Goal: Task Accomplishment & Management: Complete application form

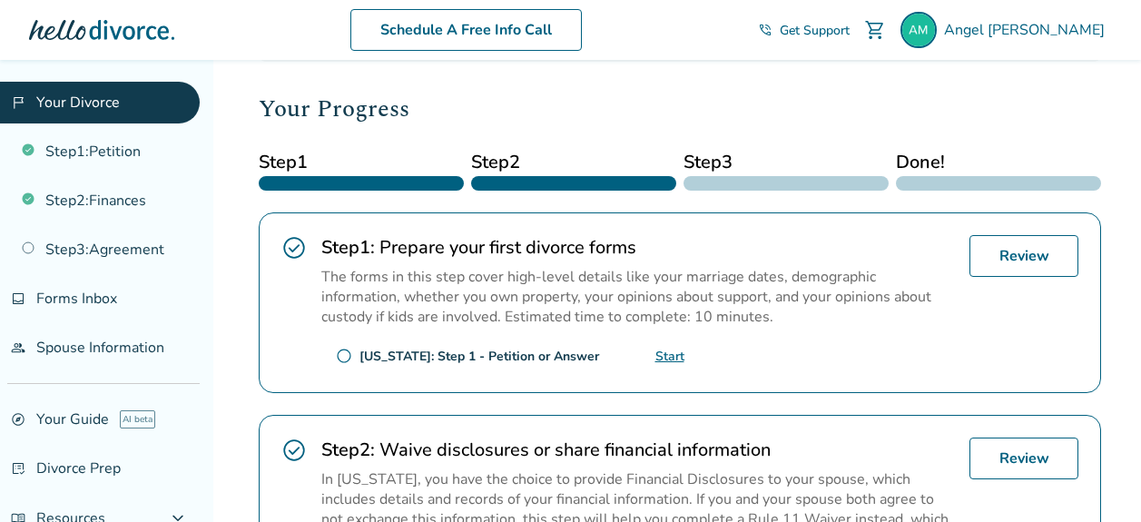
scroll to position [91, 0]
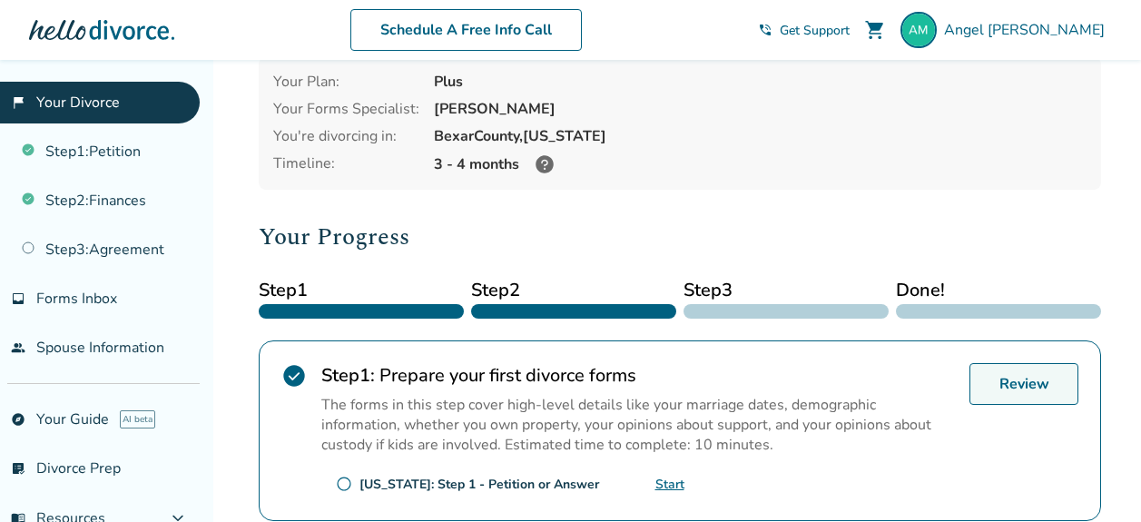
click at [1028, 384] on link "Review" at bounding box center [1023, 384] width 109 height 42
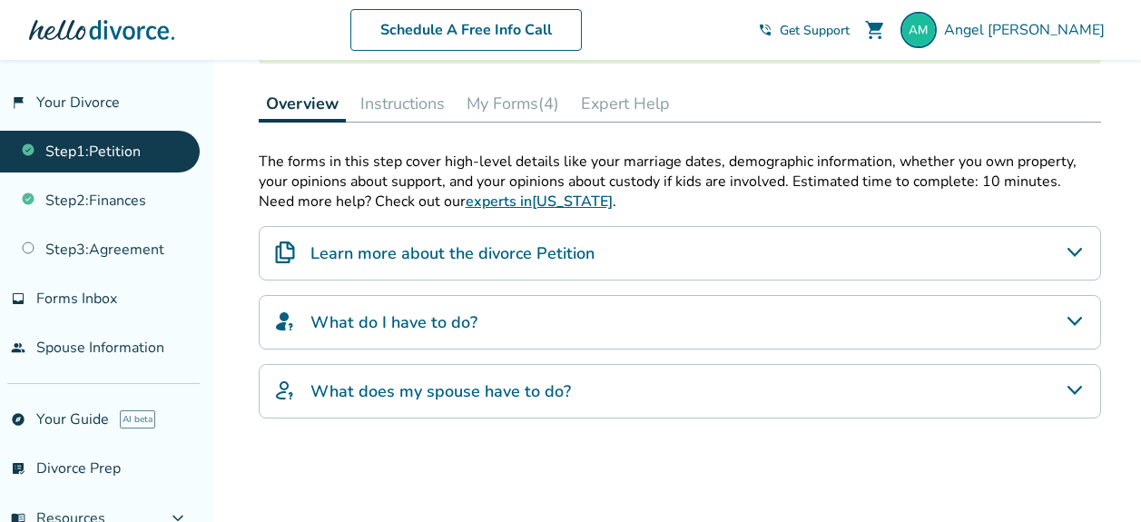
scroll to position [272, 0]
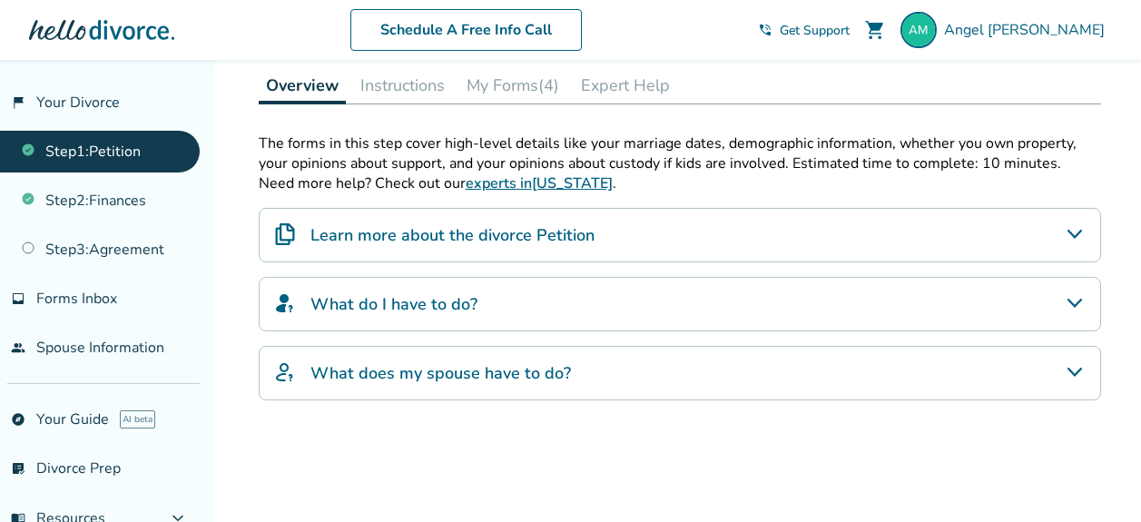
click at [438, 93] on button "Instructions" at bounding box center [402, 85] width 99 height 36
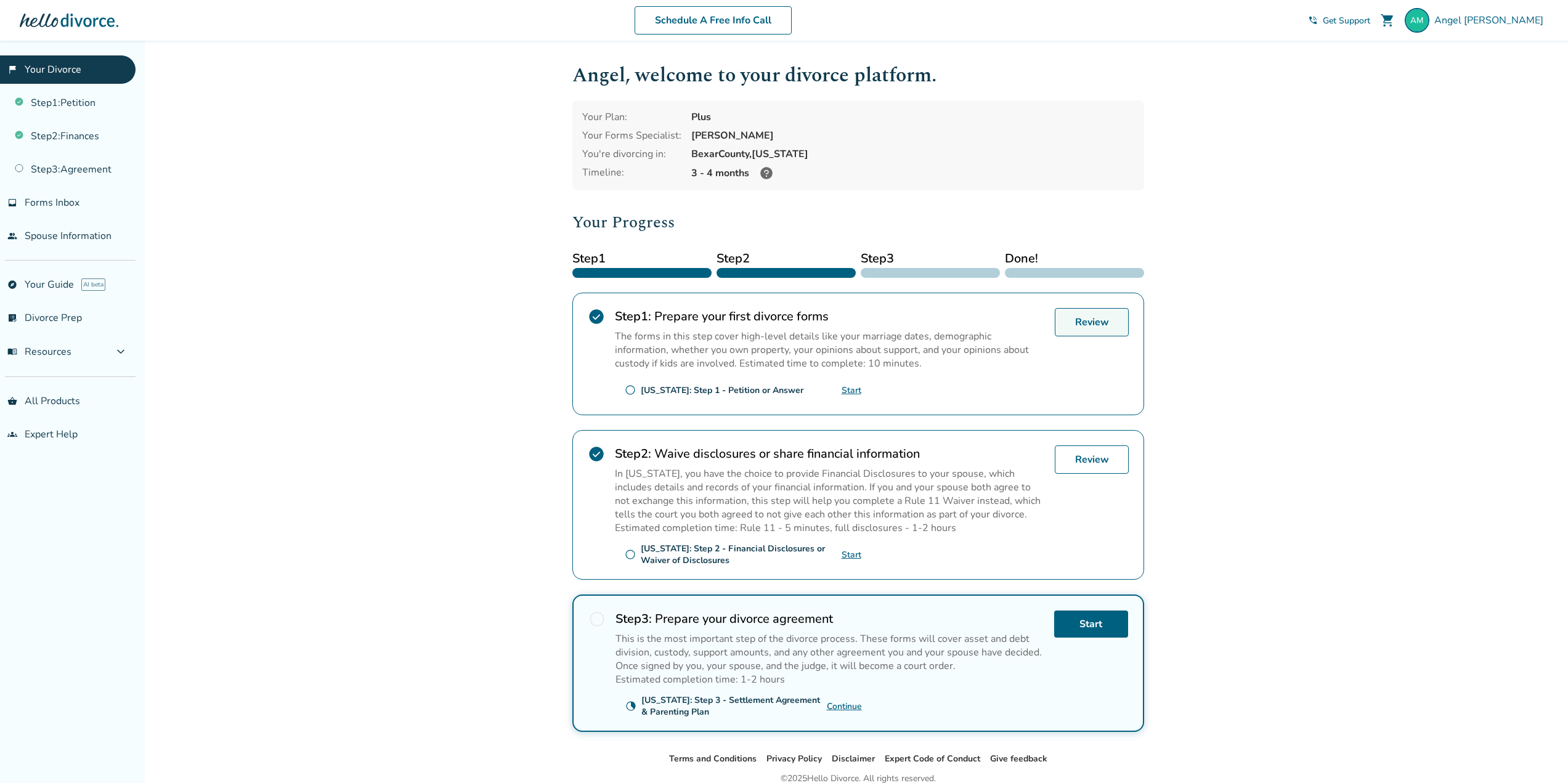
click at [1085, 324] on link "Review" at bounding box center [1091, 322] width 74 height 28
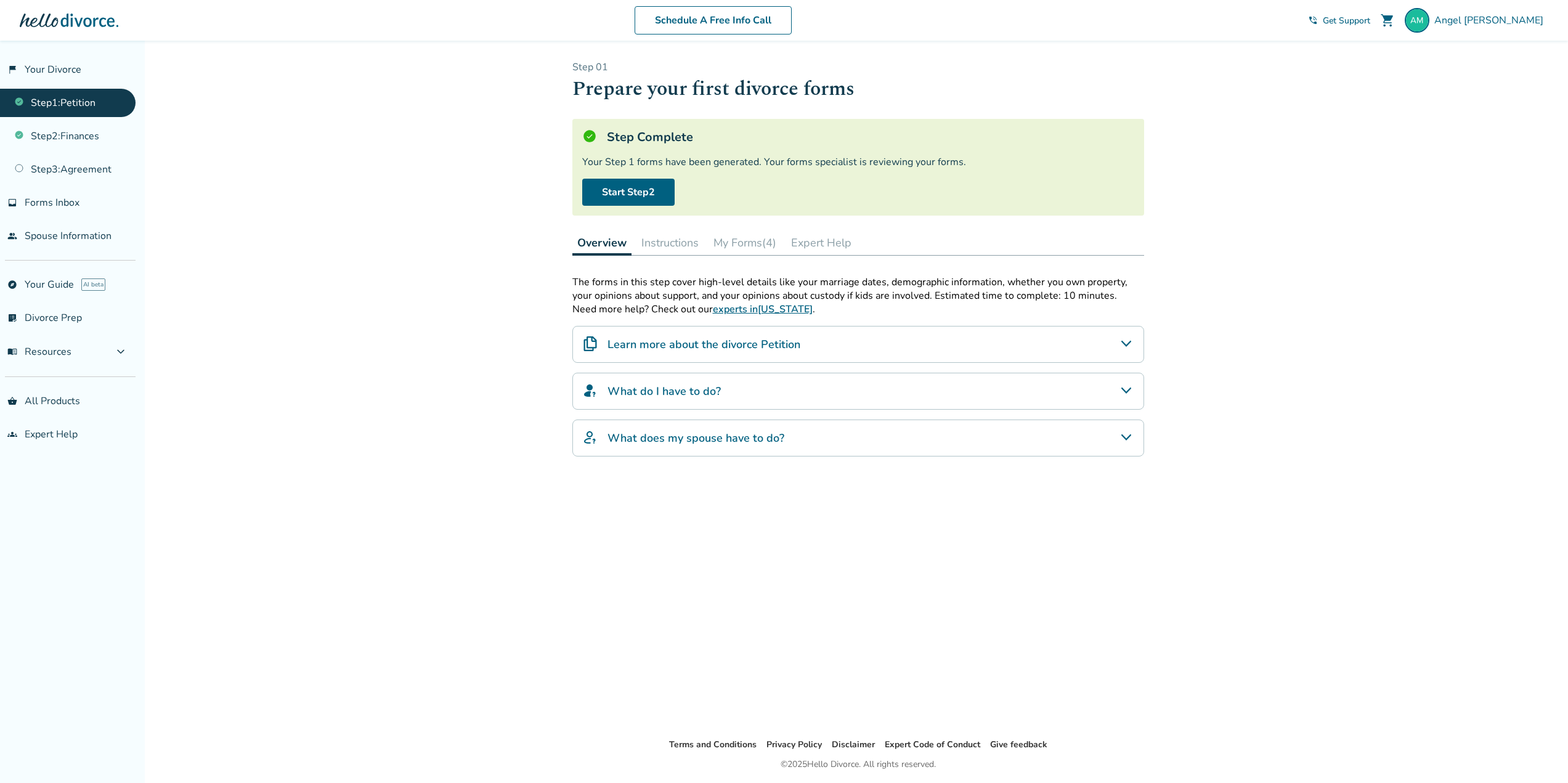
click at [690, 247] on button "Instructions" at bounding box center [670, 242] width 67 height 24
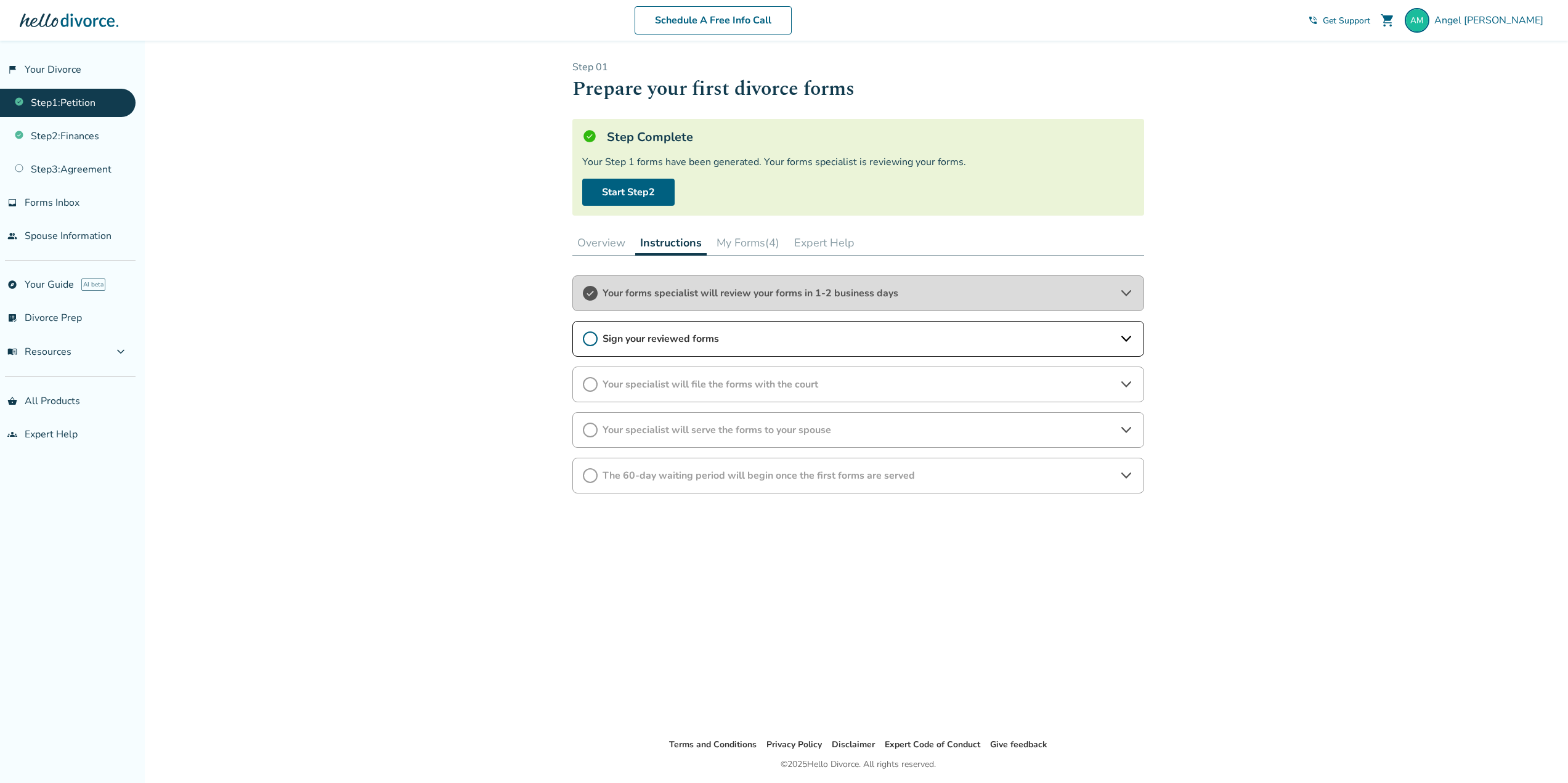
click at [692, 338] on span "Sign your reviewed forms" at bounding box center [858, 339] width 511 height 14
click at [663, 286] on span "Your forms specialist will review your forms in 1-2 business days" at bounding box center [858, 293] width 511 height 14
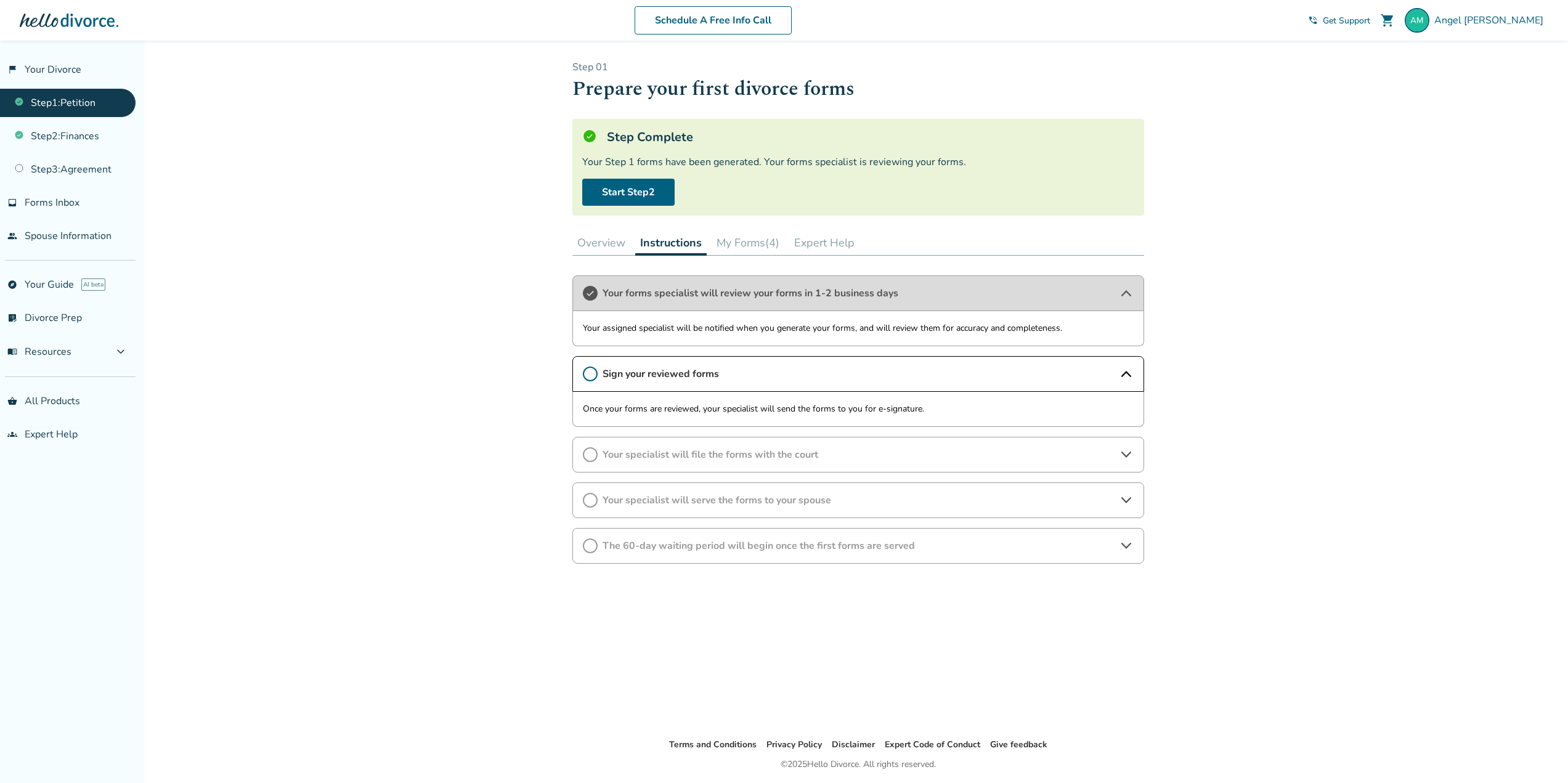
click at [693, 375] on span "Sign your reviewed forms" at bounding box center [858, 374] width 511 height 14
click at [737, 244] on button "My Forms (4)" at bounding box center [747, 242] width 73 height 24
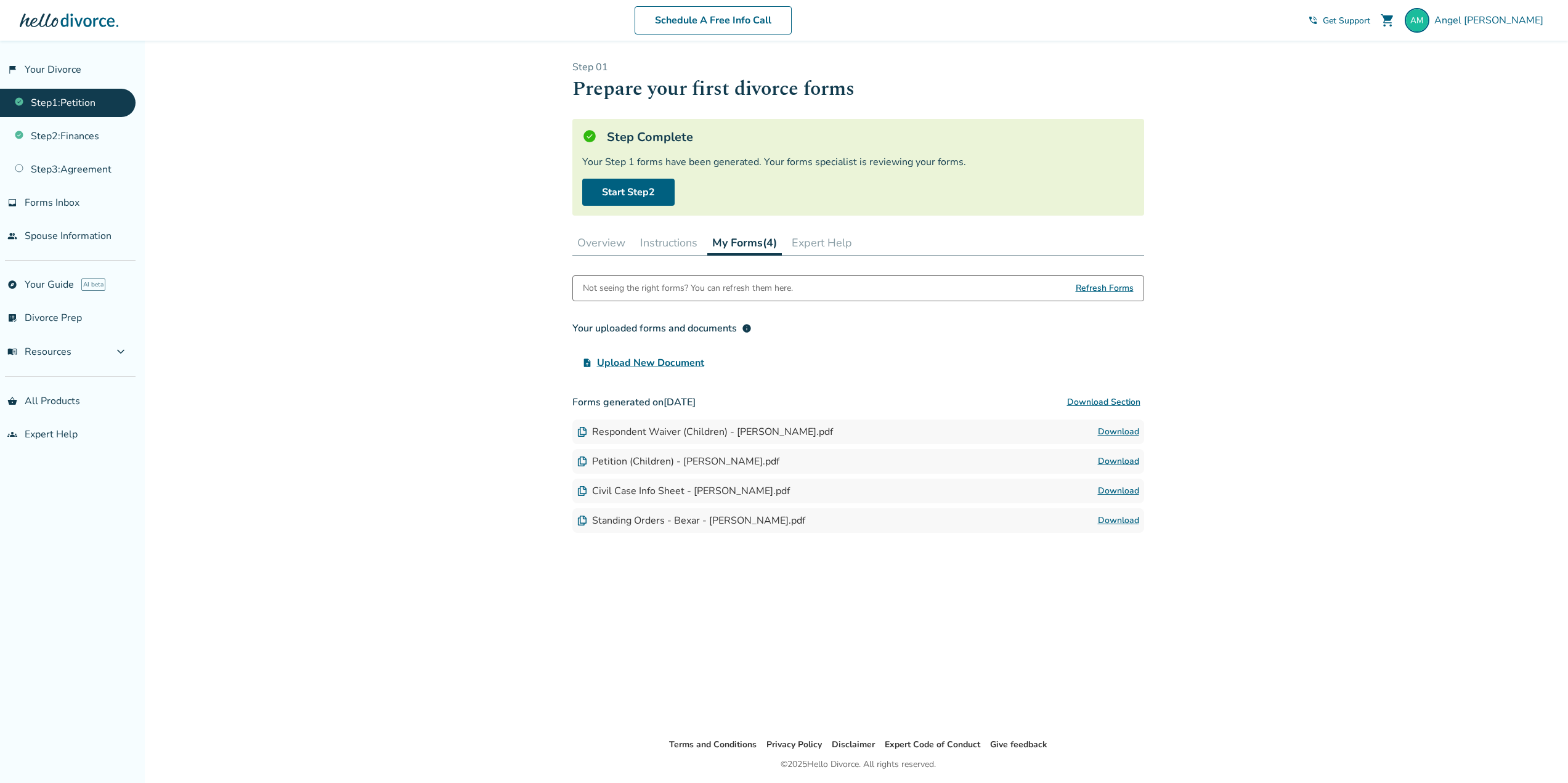
click at [83, 93] on link "Step 1 : Petition" at bounding box center [68, 103] width 136 height 28
click at [616, 190] on link "Start Step 2" at bounding box center [629, 192] width 92 height 27
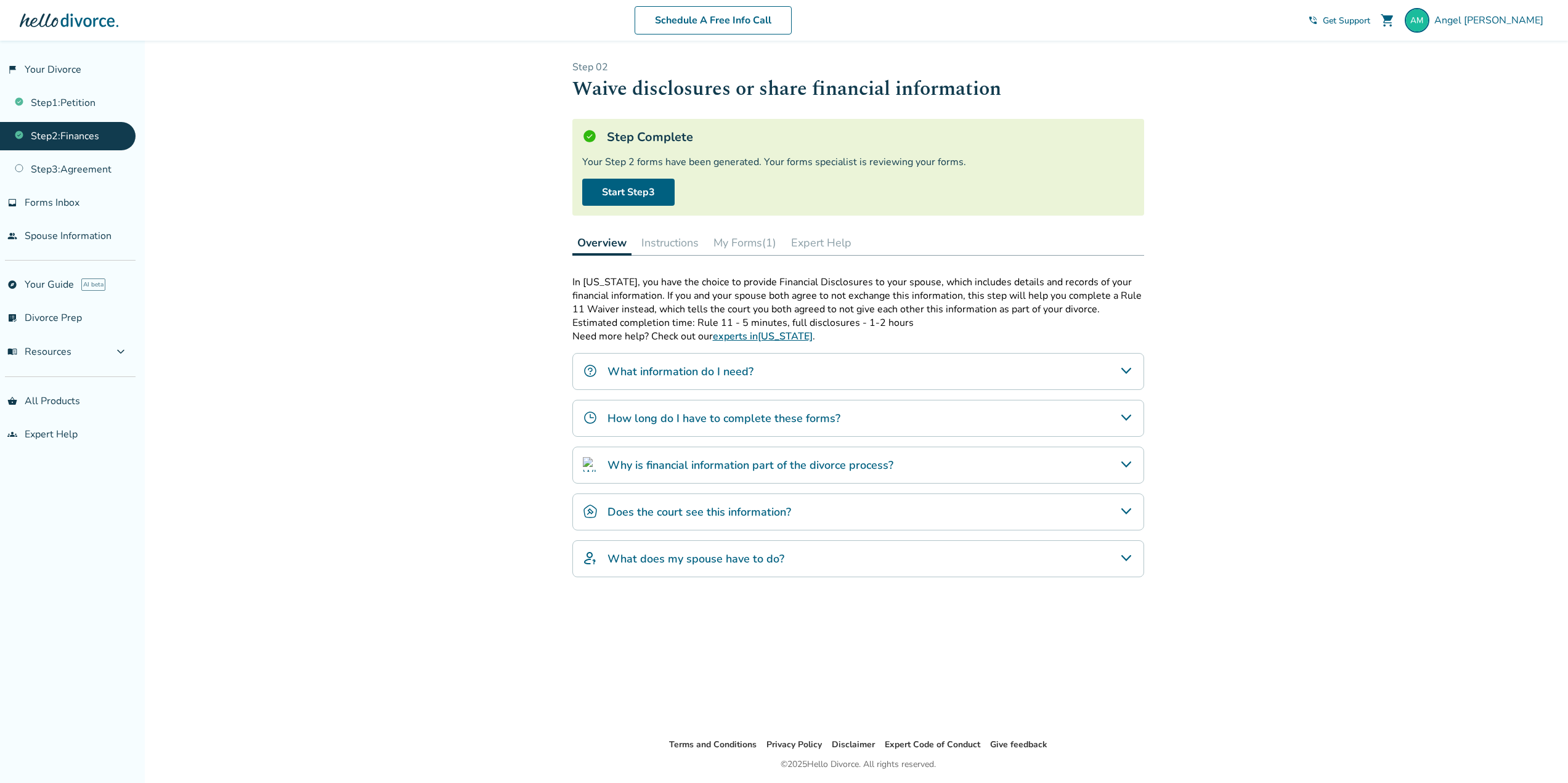
click at [724, 244] on button "My Forms (1)" at bounding box center [745, 242] width 73 height 24
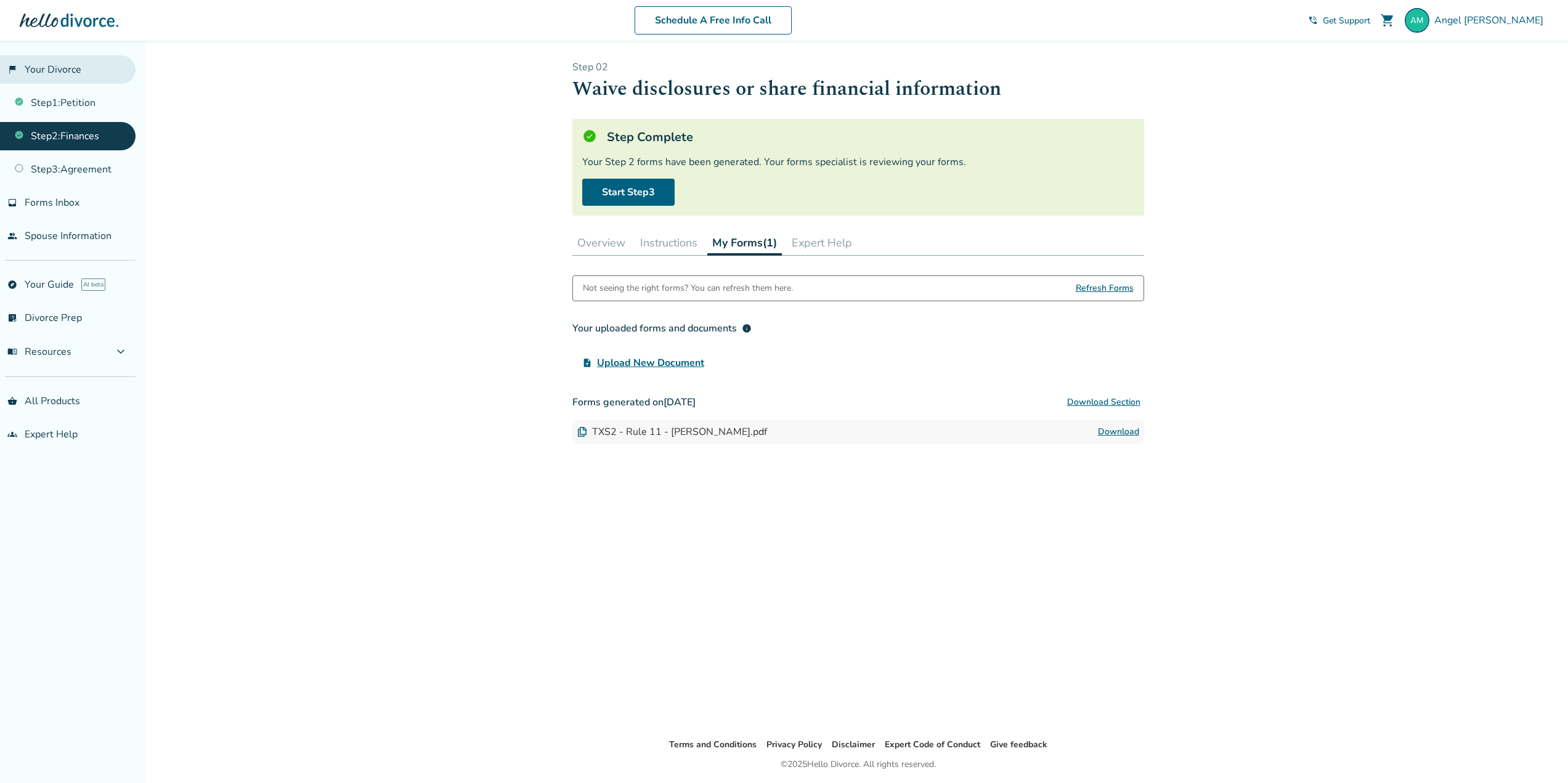
click at [66, 70] on link "flag_2 Your Divorce" at bounding box center [68, 70] width 136 height 28
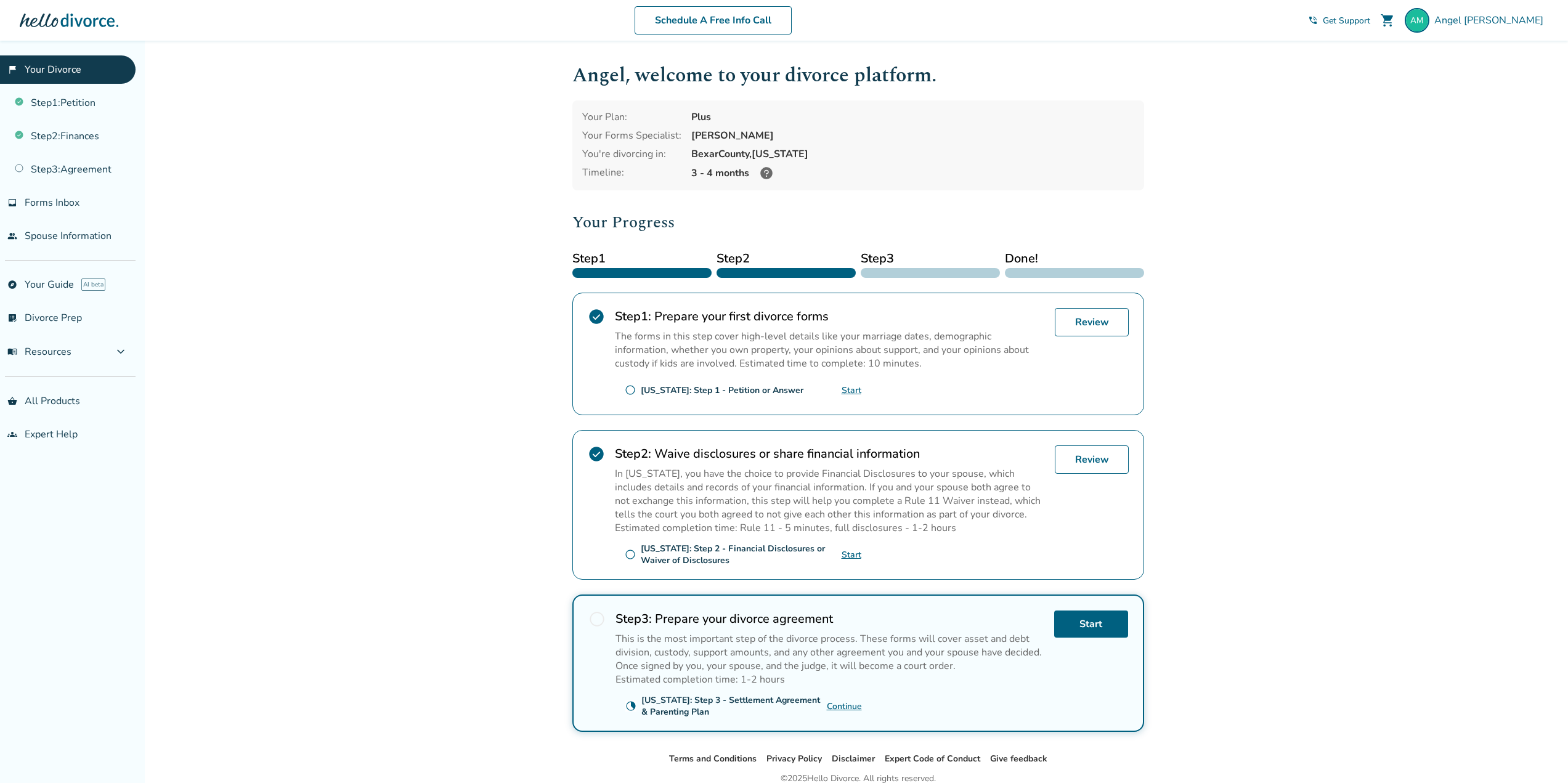
scroll to position [55, 0]
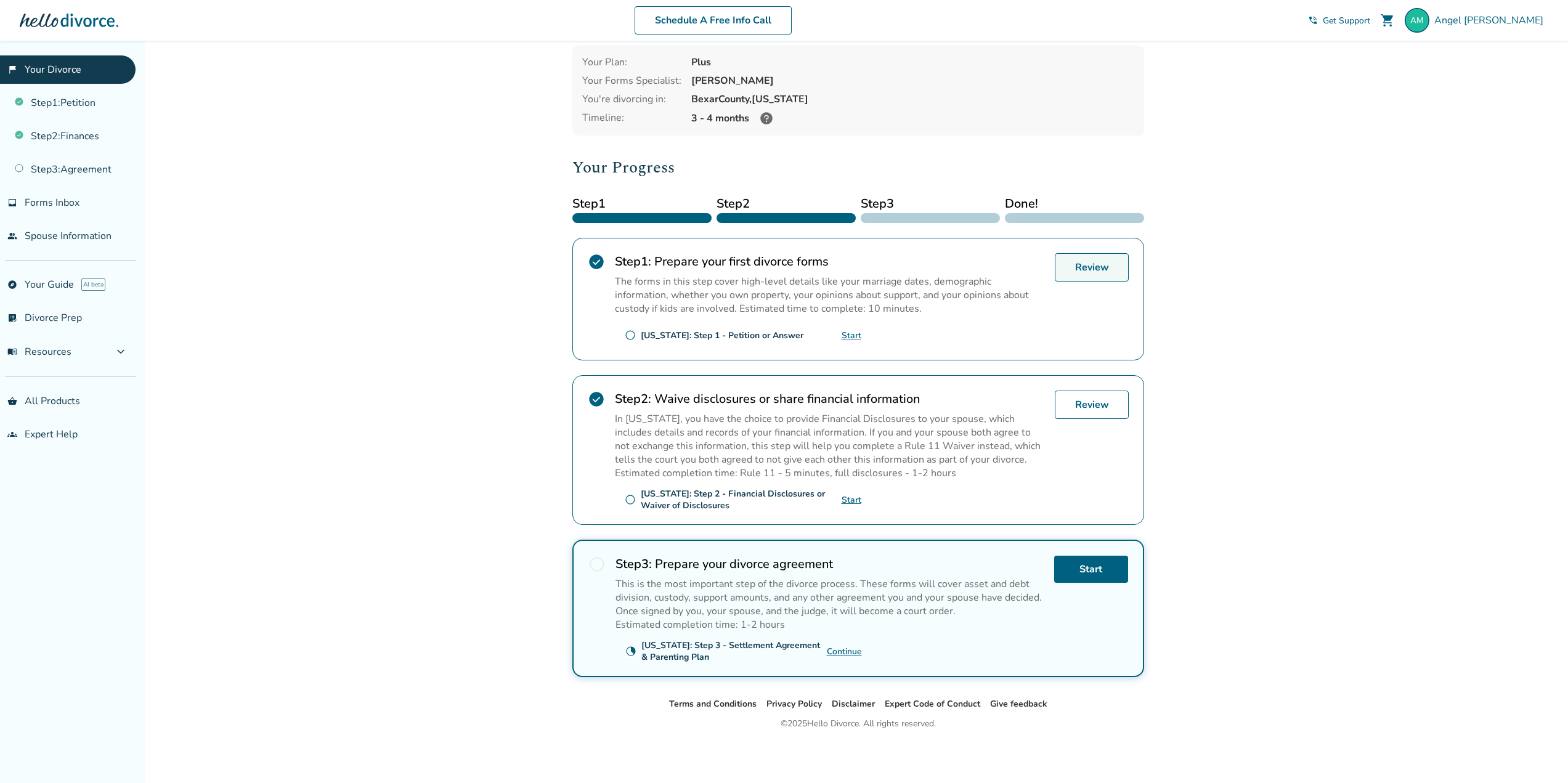
click at [1096, 264] on link "Review" at bounding box center [1091, 267] width 74 height 28
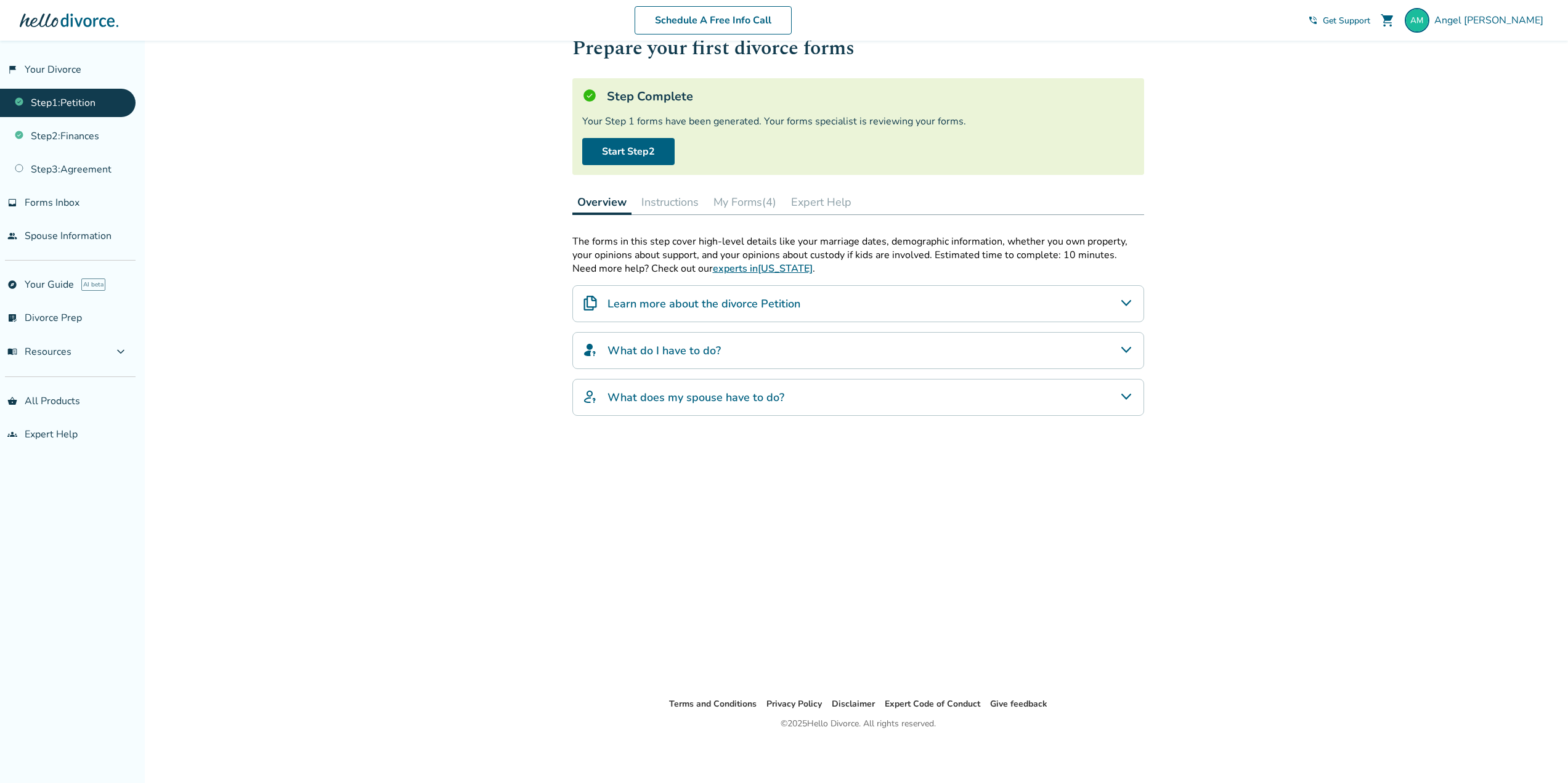
scroll to position [41, 0]
click at [738, 360] on div "What do I have to do?" at bounding box center [858, 350] width 572 height 37
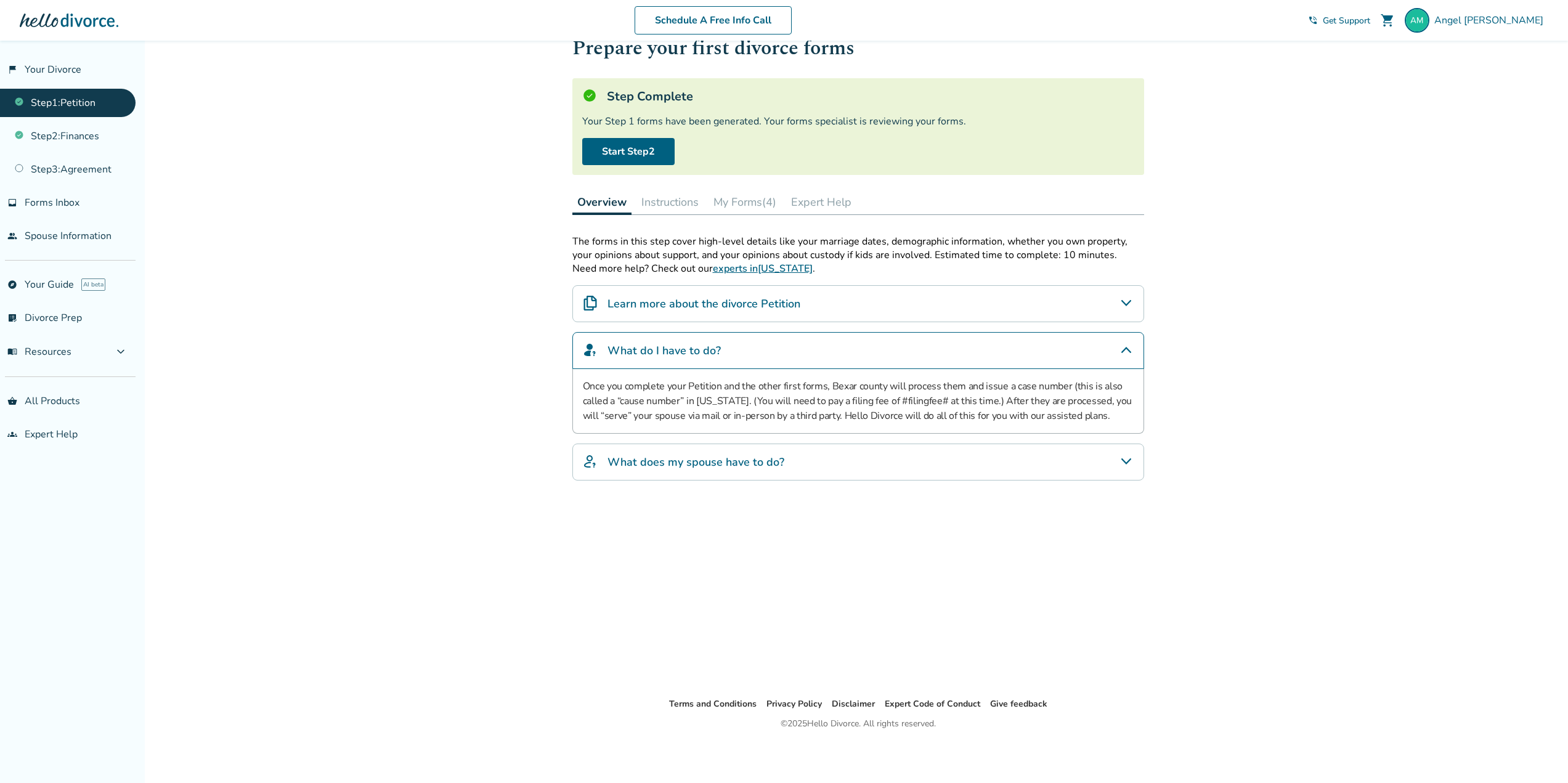
click at [722, 453] on div "What does my spouse have to do?" at bounding box center [858, 462] width 572 height 37
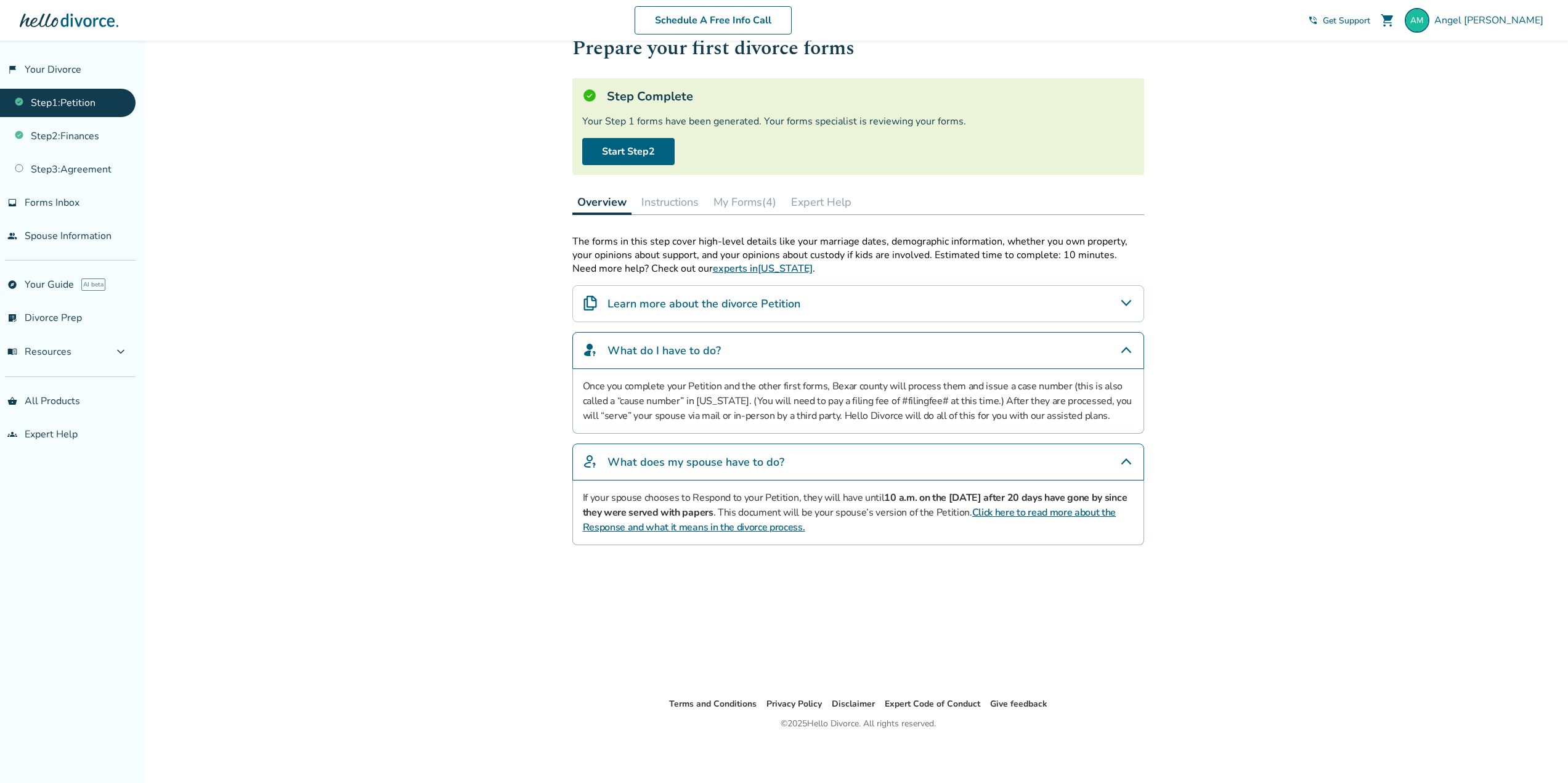
drag, startPoint x: 745, startPoint y: 284, endPoint x: 750, endPoint y: 312, distance: 28.4
click at [745, 284] on div "The forms in this step cover high-level details like your marriage dates, demog…" at bounding box center [858, 389] width 572 height 310
click at [751, 316] on div "Learn more about the divorce Petition" at bounding box center [858, 303] width 572 height 37
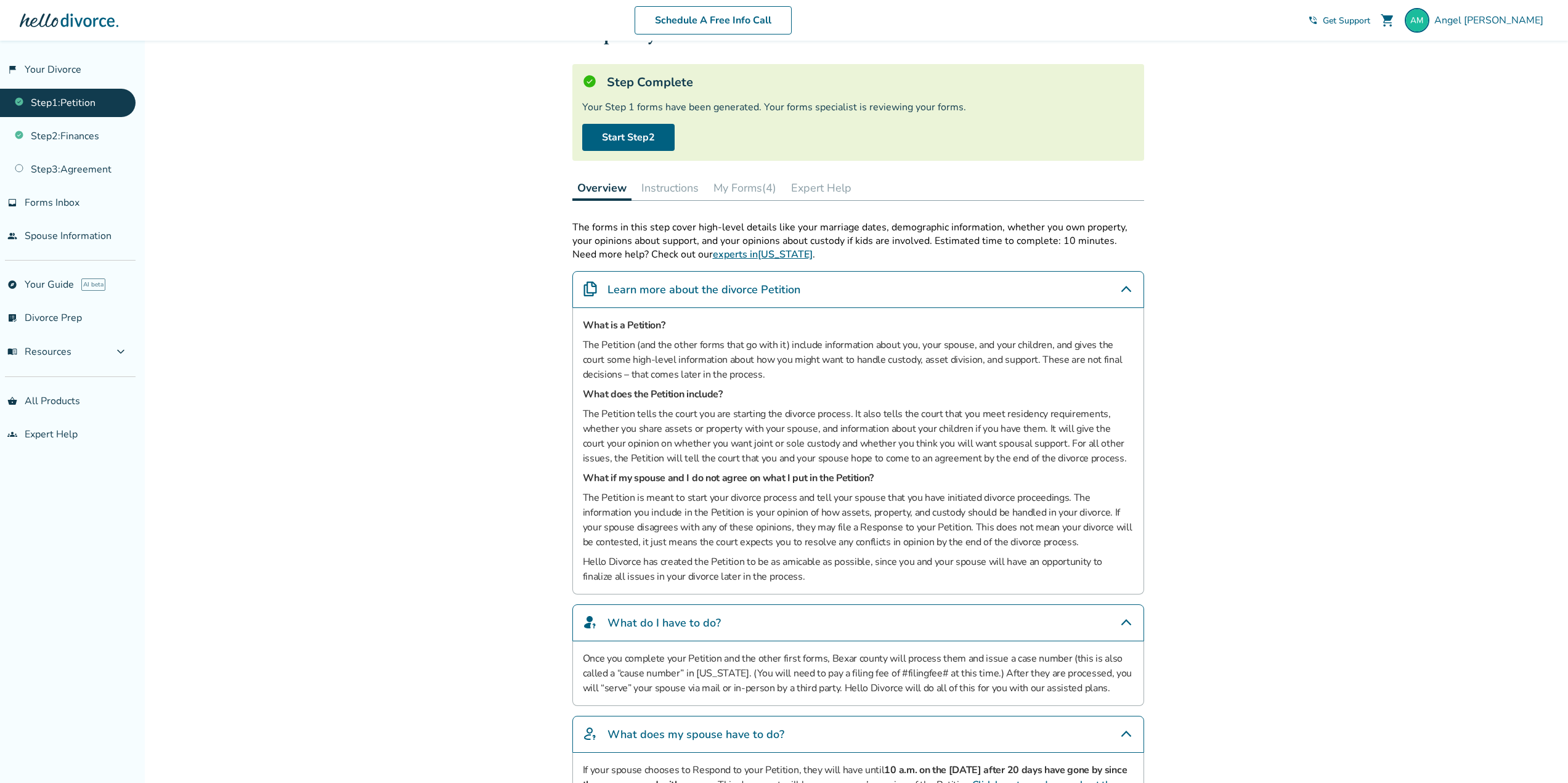
click at [751, 295] on h4 "Learn more about the divorce Petition" at bounding box center [704, 290] width 193 height 16
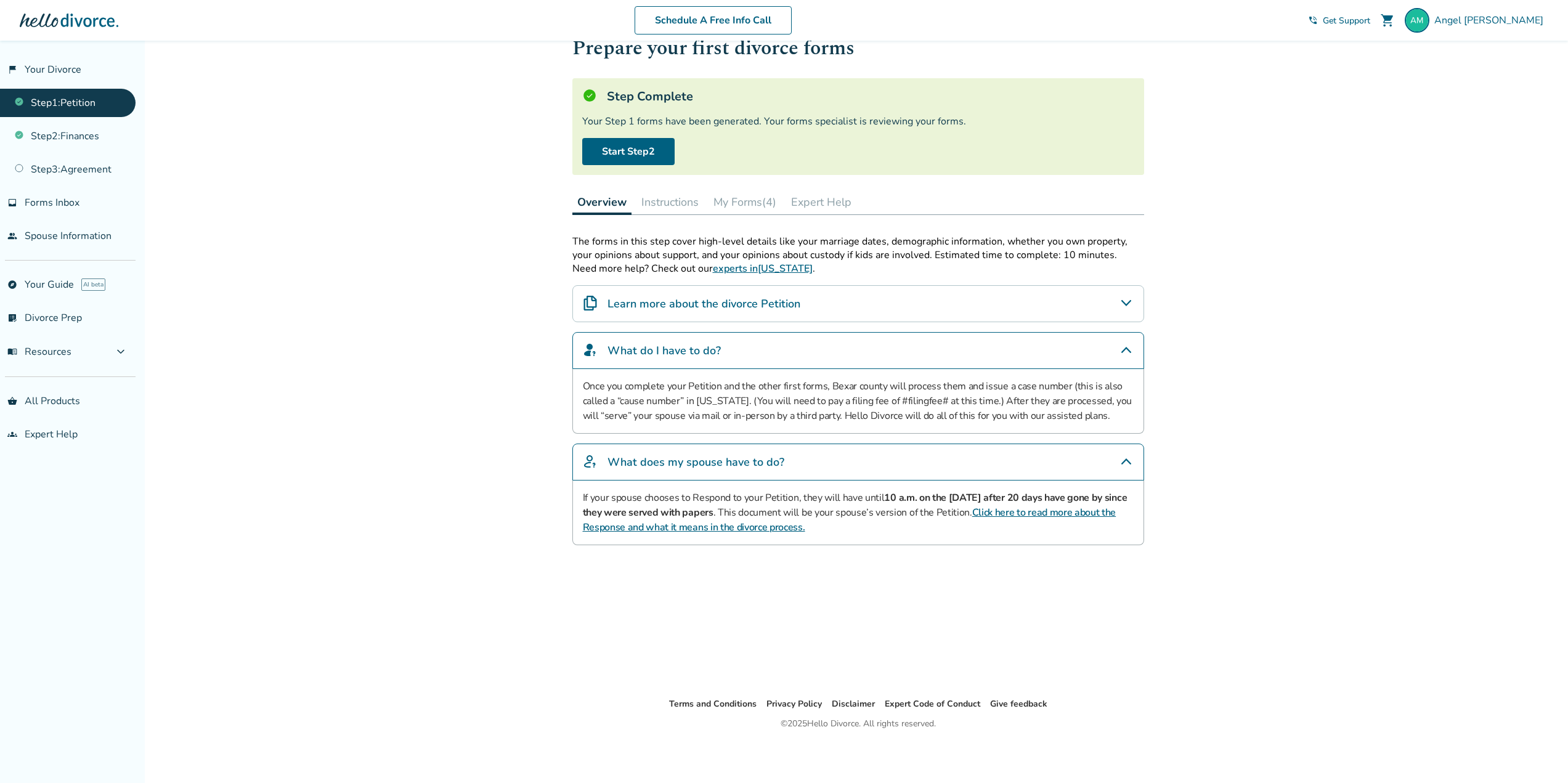
scroll to position [41, 0]
click at [694, 204] on button "Instructions" at bounding box center [670, 202] width 67 height 24
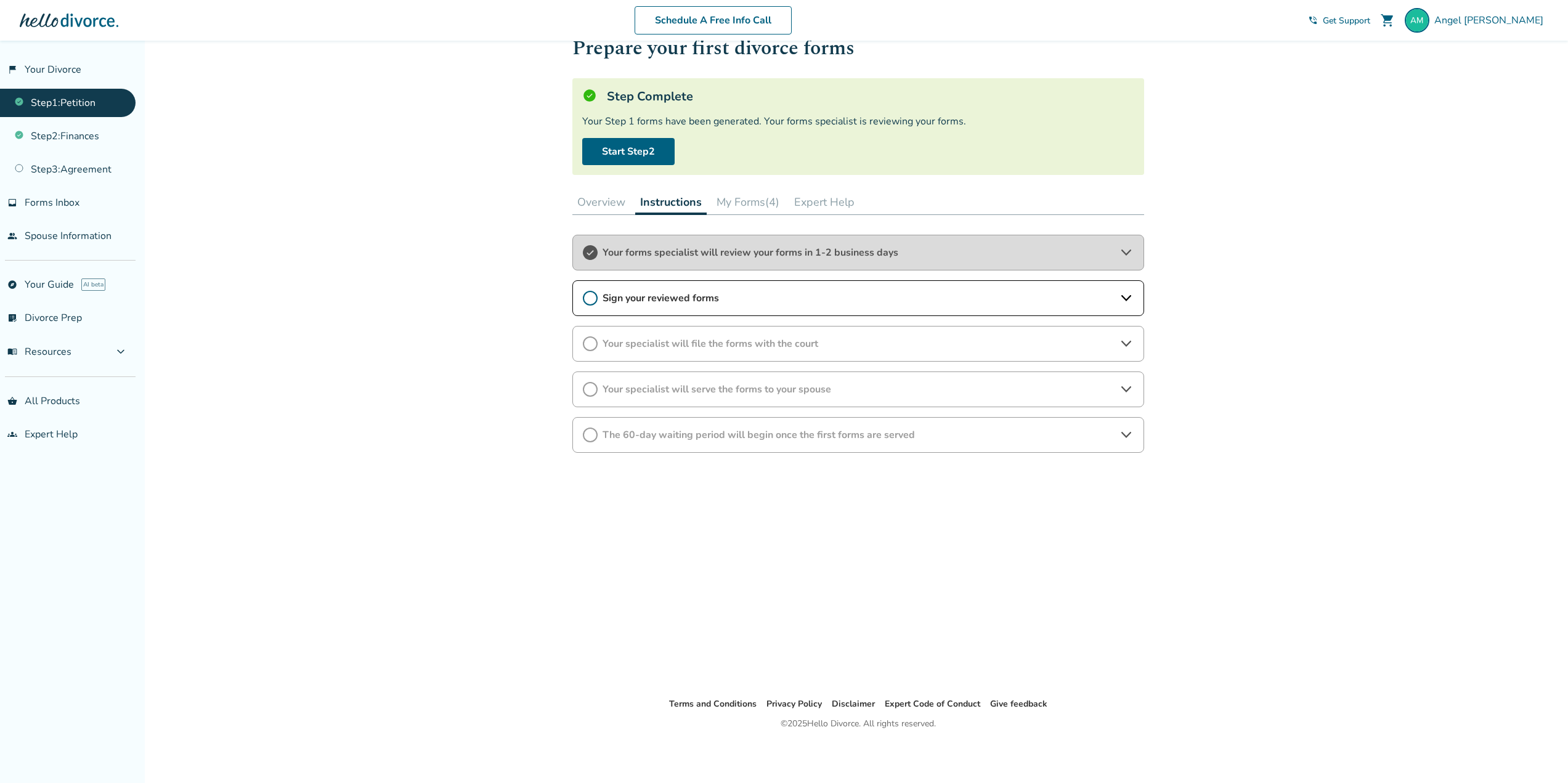
click at [722, 300] on span "Sign your reviewed forms" at bounding box center [858, 298] width 511 height 14
click at [737, 204] on button "My Forms (4)" at bounding box center [747, 202] width 73 height 24
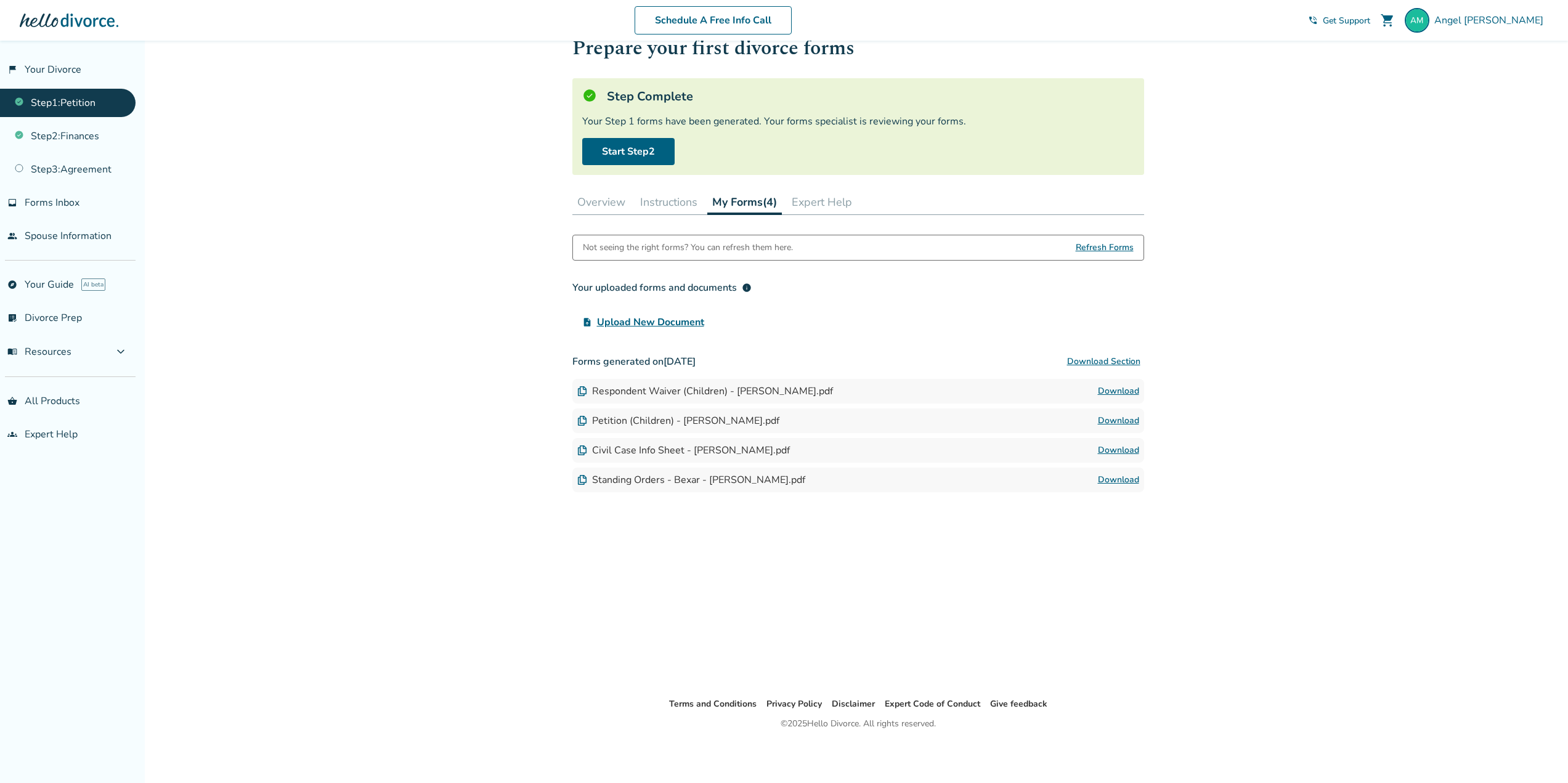
click at [1110, 357] on button "Download Section" at bounding box center [1104, 362] width 81 height 24
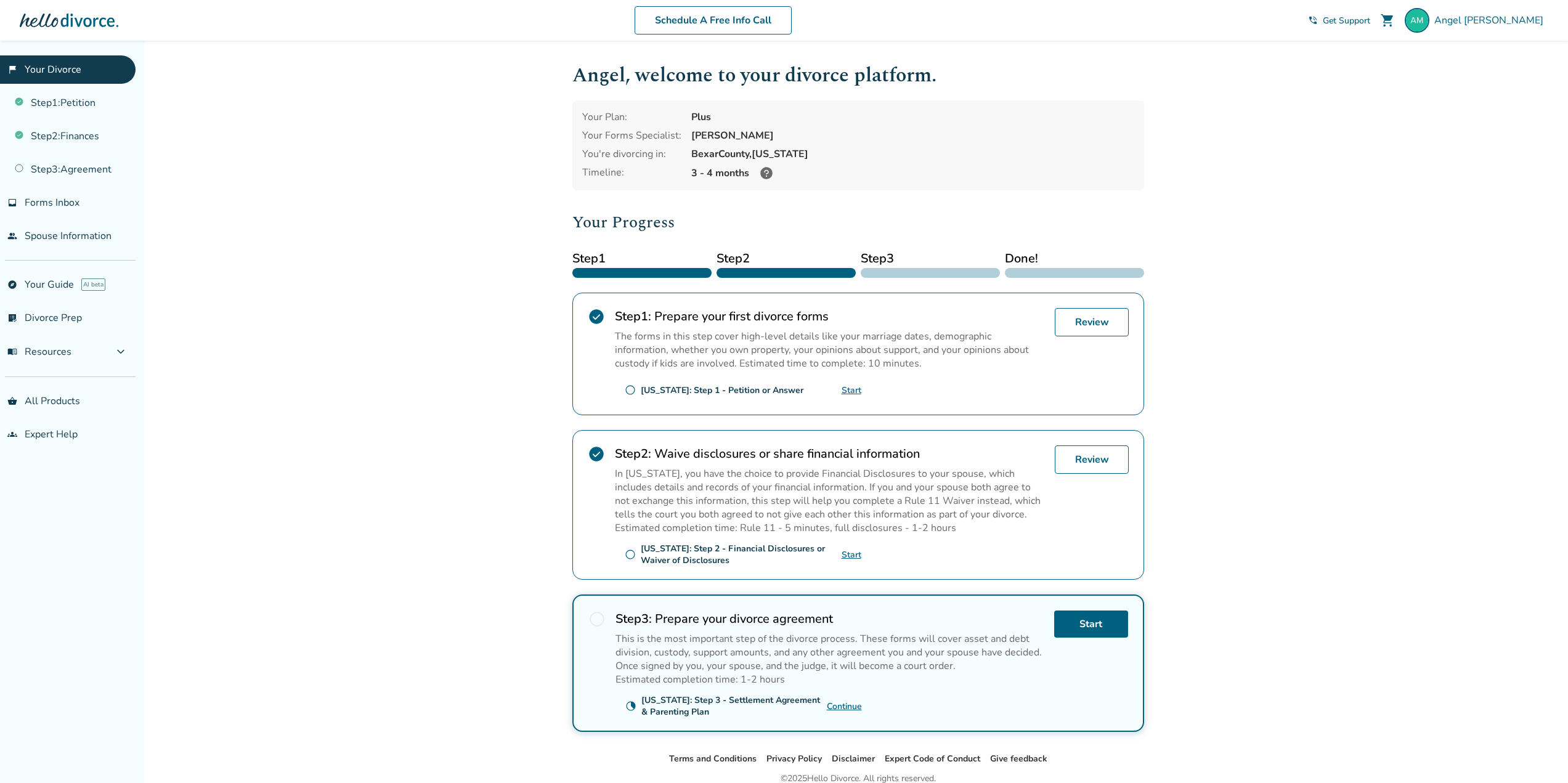
drag, startPoint x: 918, startPoint y: 370, endPoint x: 939, endPoint y: 351, distance: 28.3
click at [918, 369] on div "Step 1 : Prepare your first divorce forms The forms in this step cover high-lev…" at bounding box center [830, 354] width 430 height 92
click at [1112, 325] on link "Review" at bounding box center [1091, 322] width 74 height 28
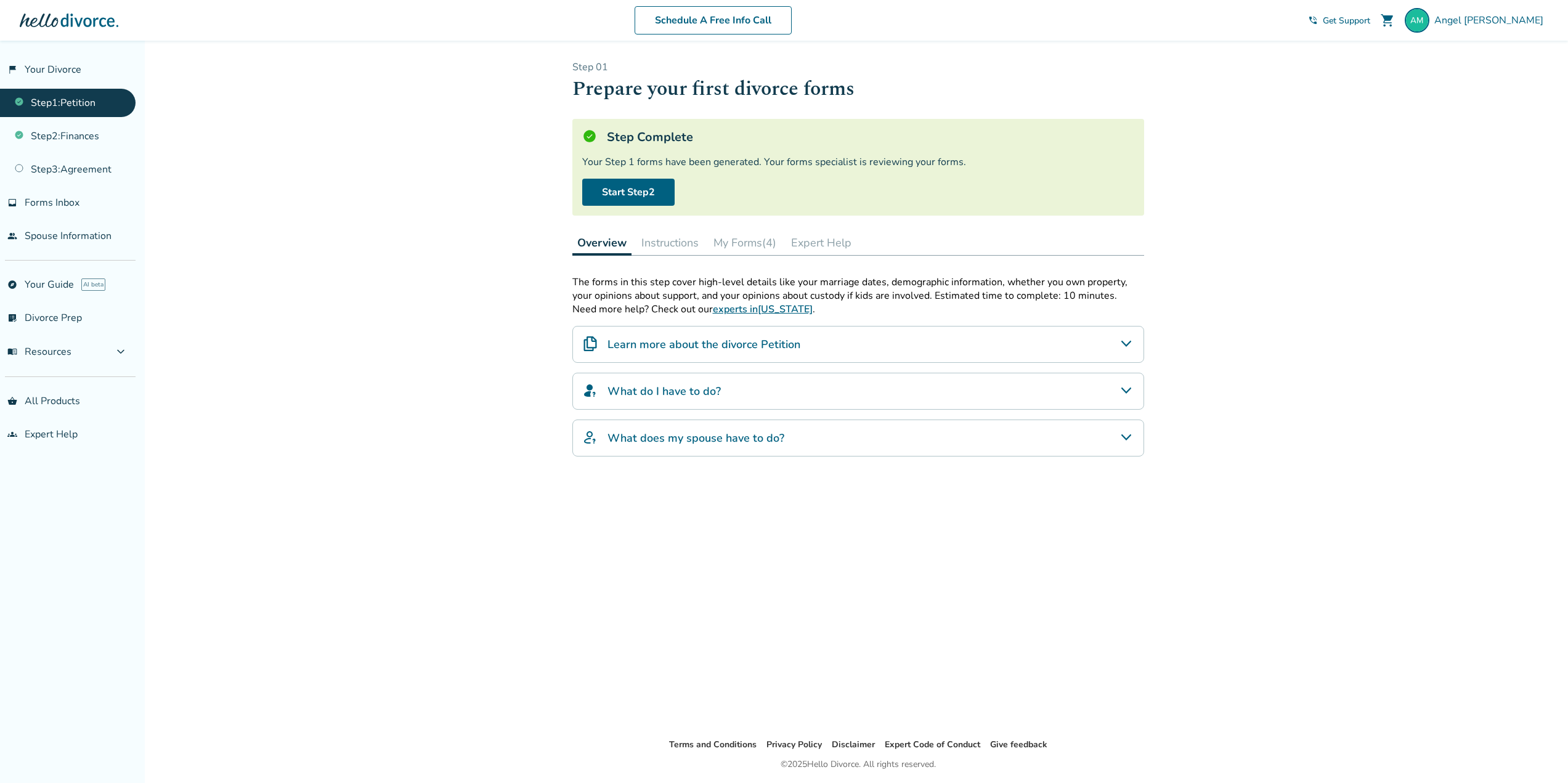
click at [703, 244] on button "Instructions" at bounding box center [670, 242] width 67 height 24
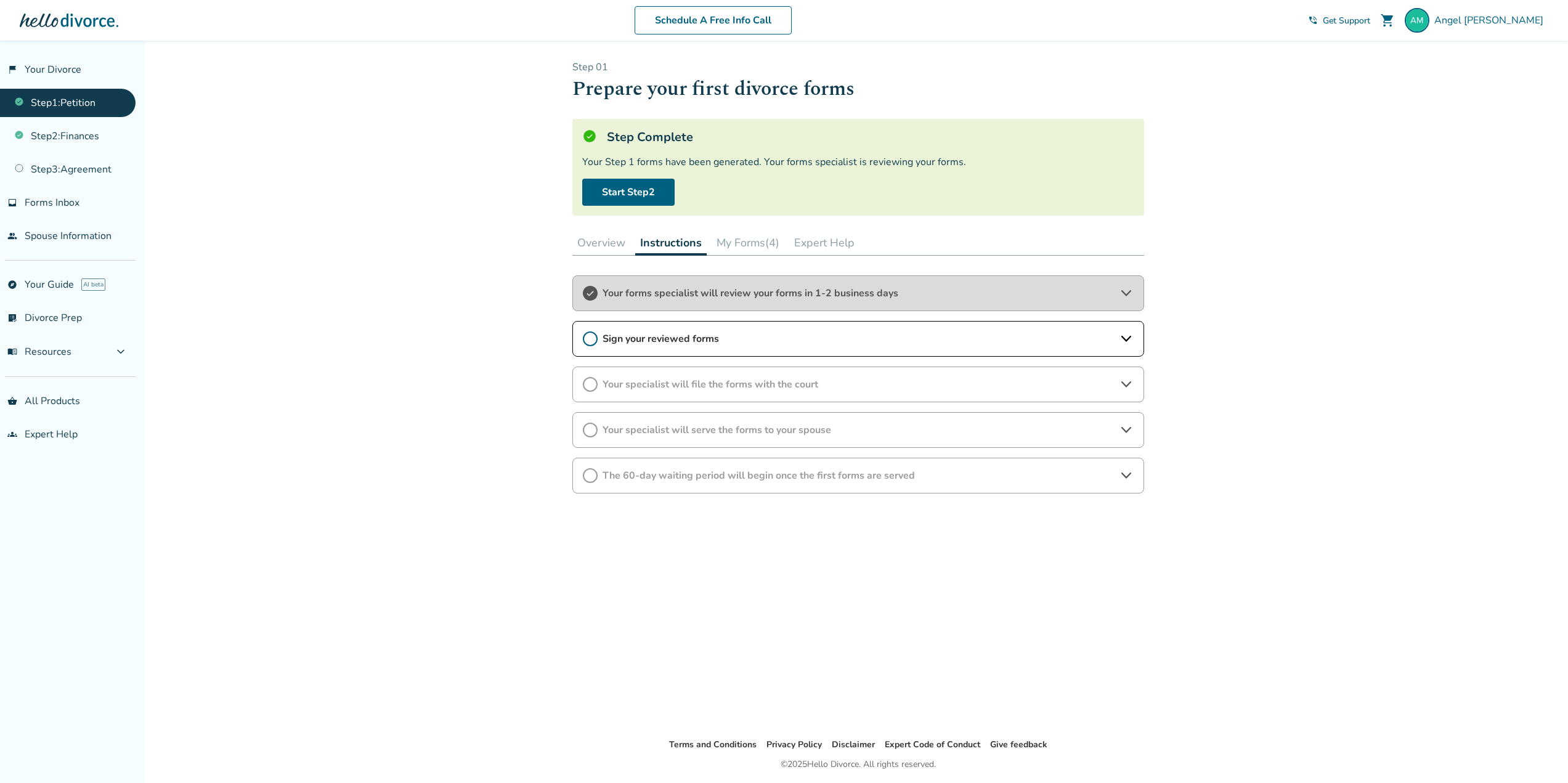
click at [734, 244] on button "My Forms (4)" at bounding box center [747, 242] width 73 height 24
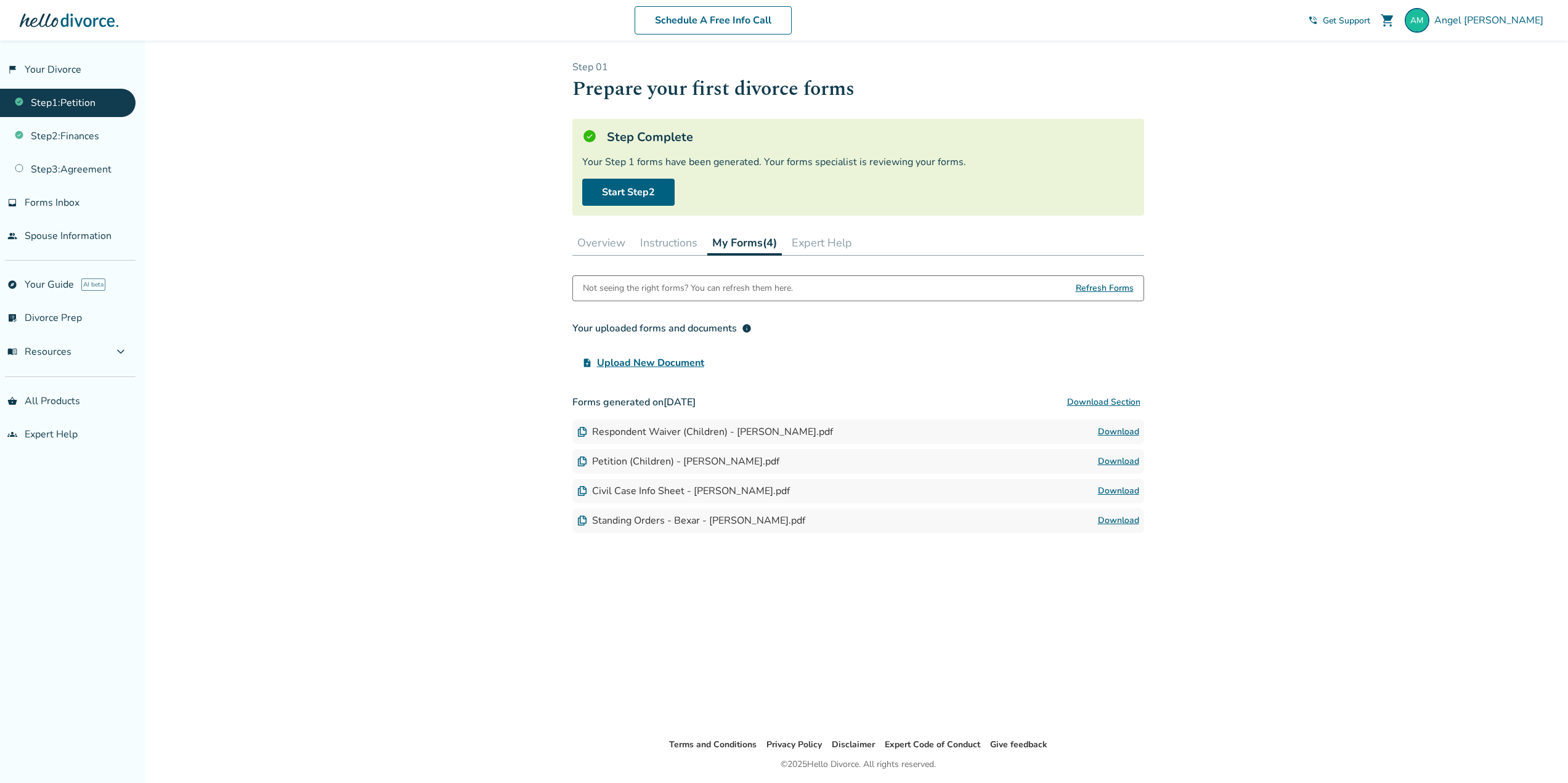
click at [614, 246] on button "Overview" at bounding box center [601, 242] width 58 height 24
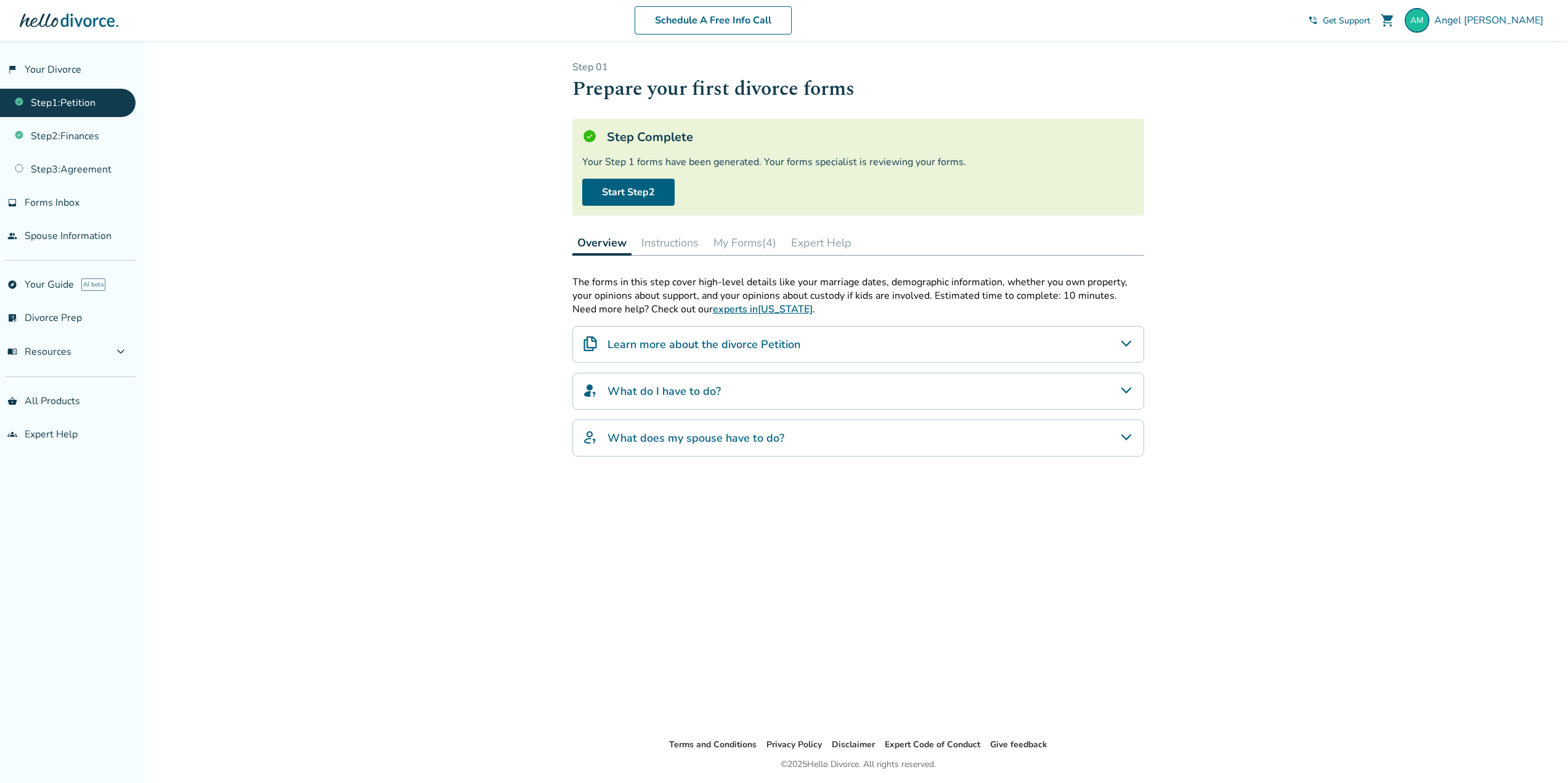
click at [678, 240] on button "Instructions" at bounding box center [670, 242] width 67 height 24
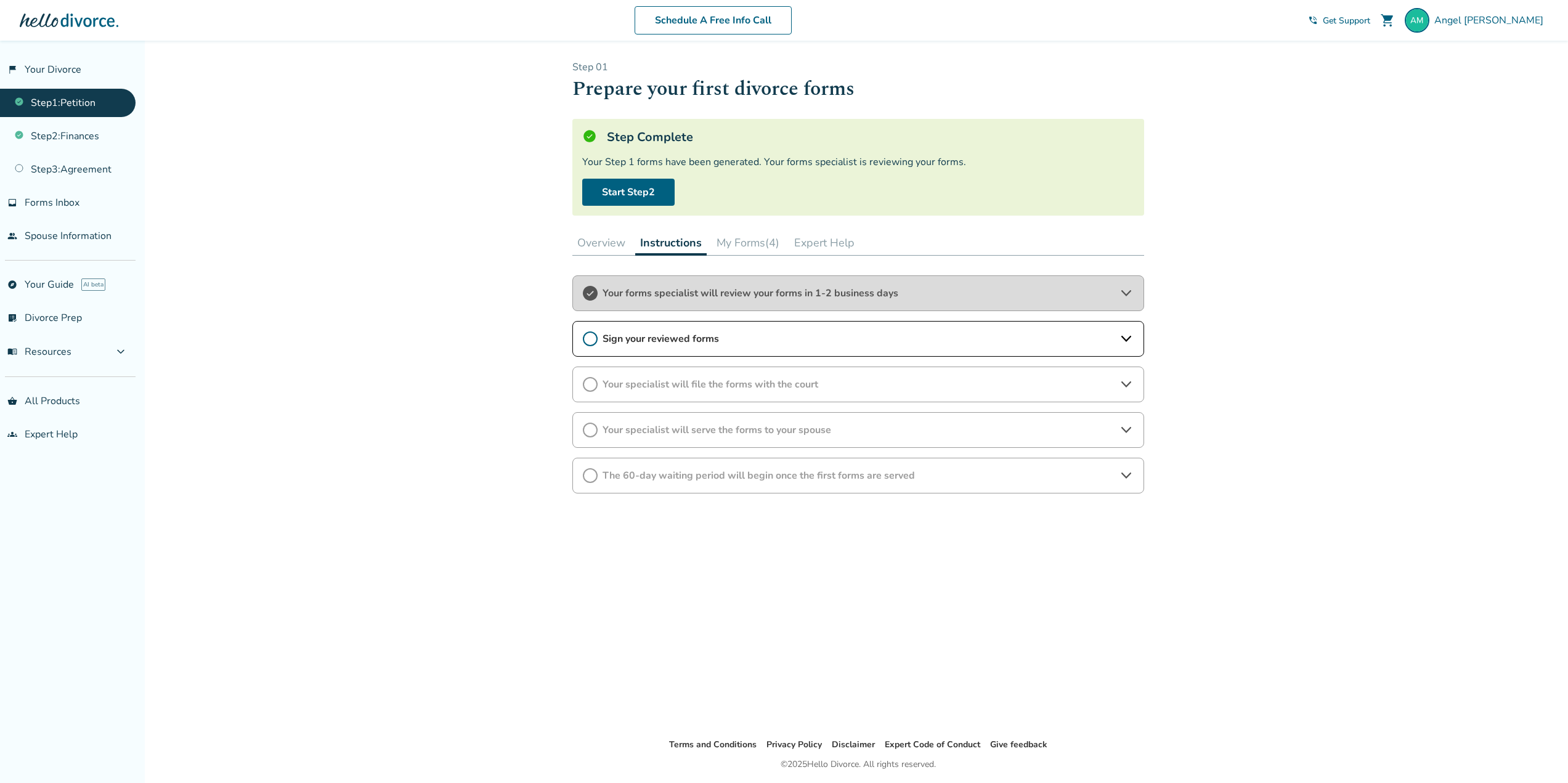
click at [743, 300] on div "Your forms specialist will review your forms in 1-2 business days" at bounding box center [858, 293] width 572 height 36
click at [737, 377] on span "Sign your reviewed forms" at bounding box center [858, 374] width 511 height 14
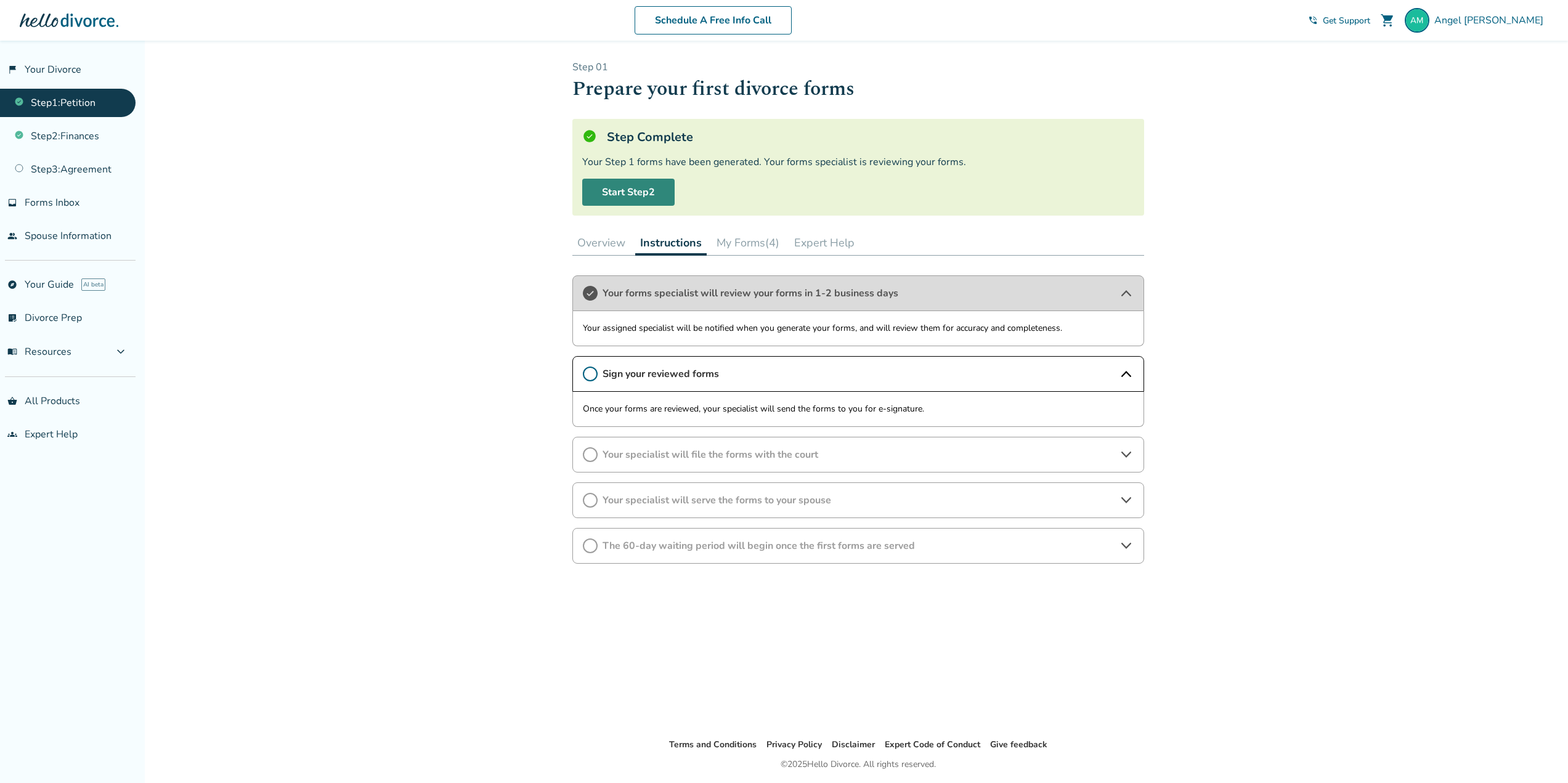
click at [653, 193] on link "Start Step 2" at bounding box center [629, 192] width 92 height 27
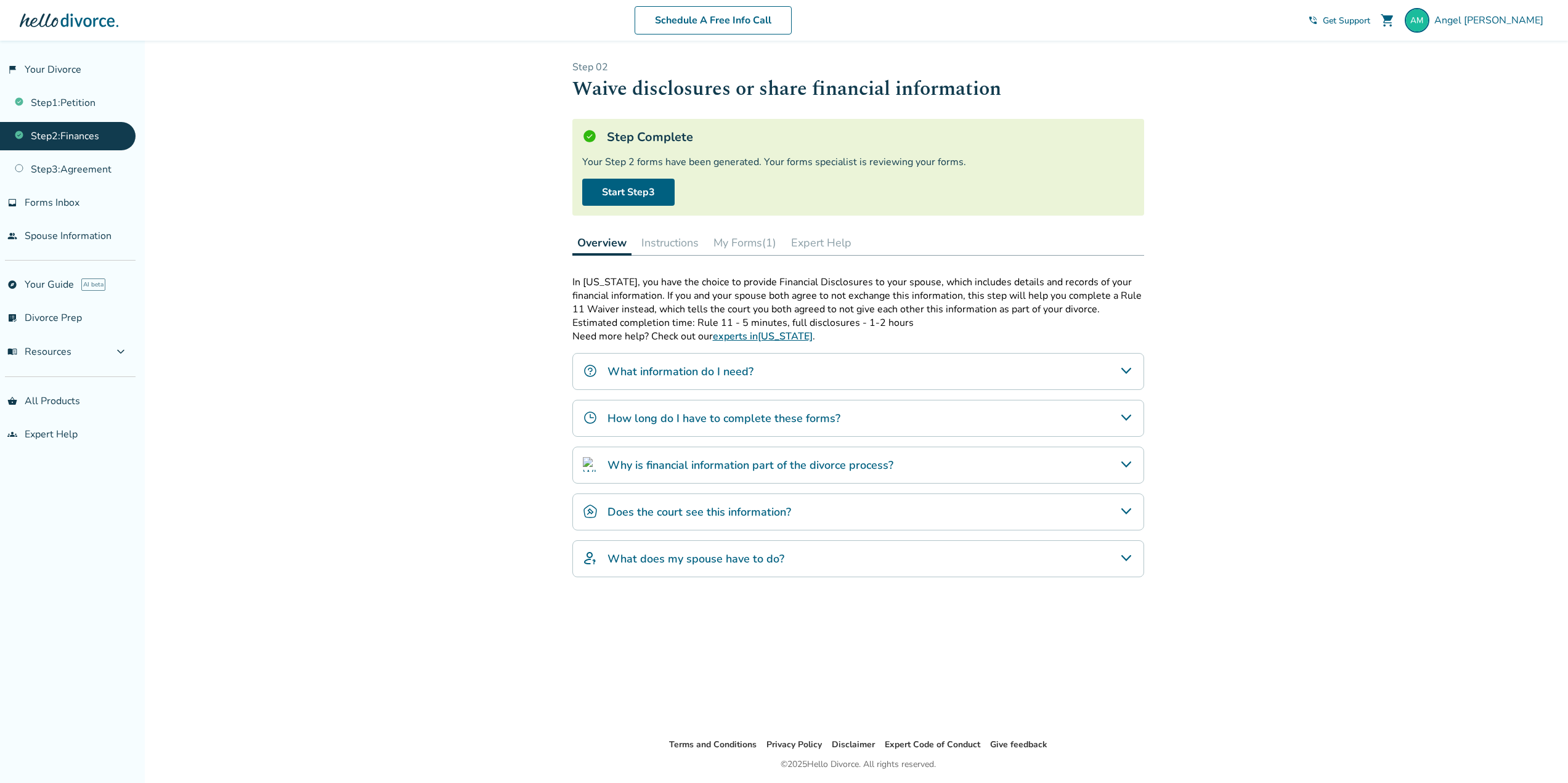
click at [727, 423] on h4 "How long do I have to complete these forms?" at bounding box center [724, 419] width 233 height 16
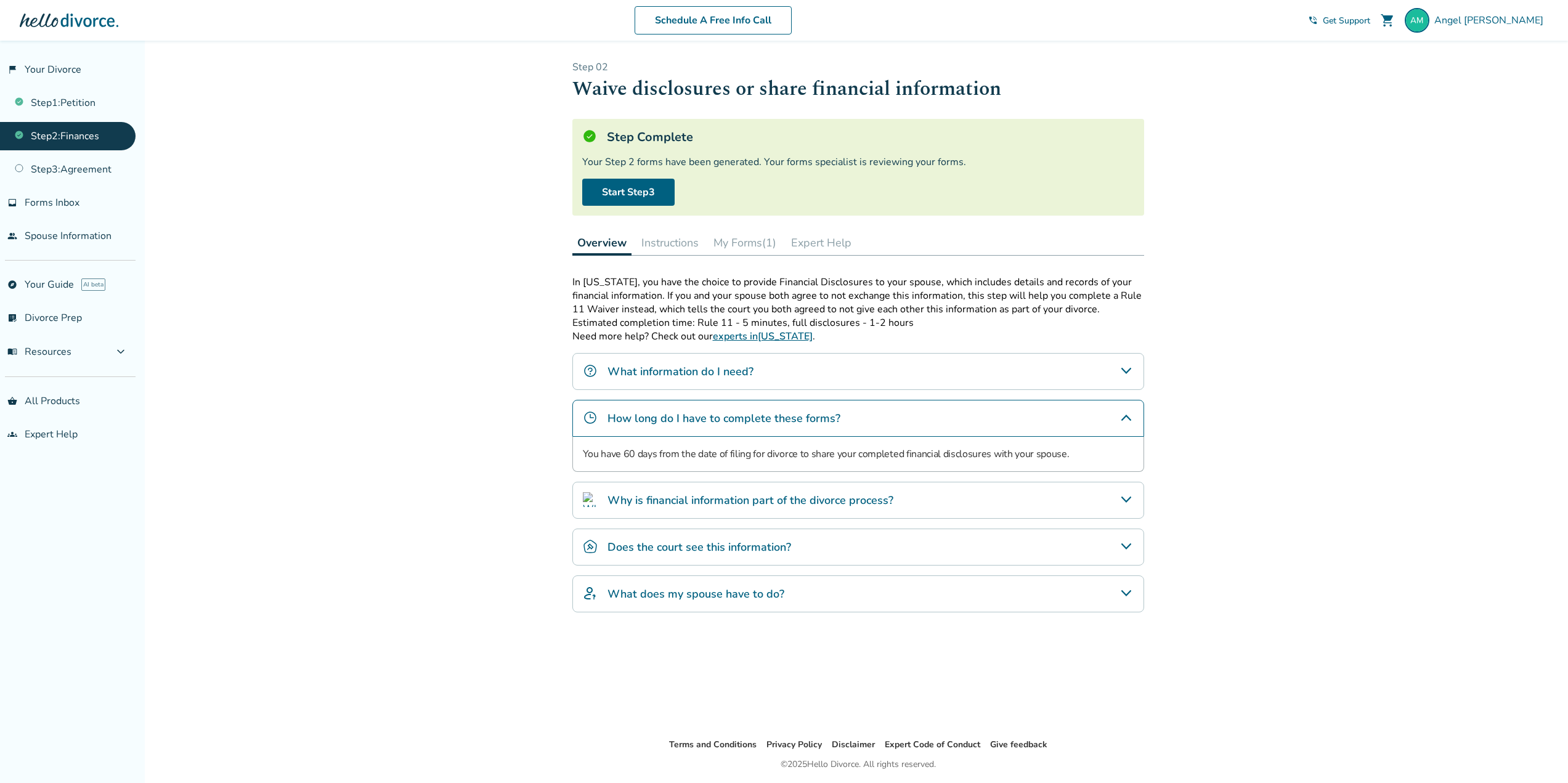
click at [711, 497] on h4 "Why is financial information part of the divorce process?" at bounding box center [750, 500] width 286 height 16
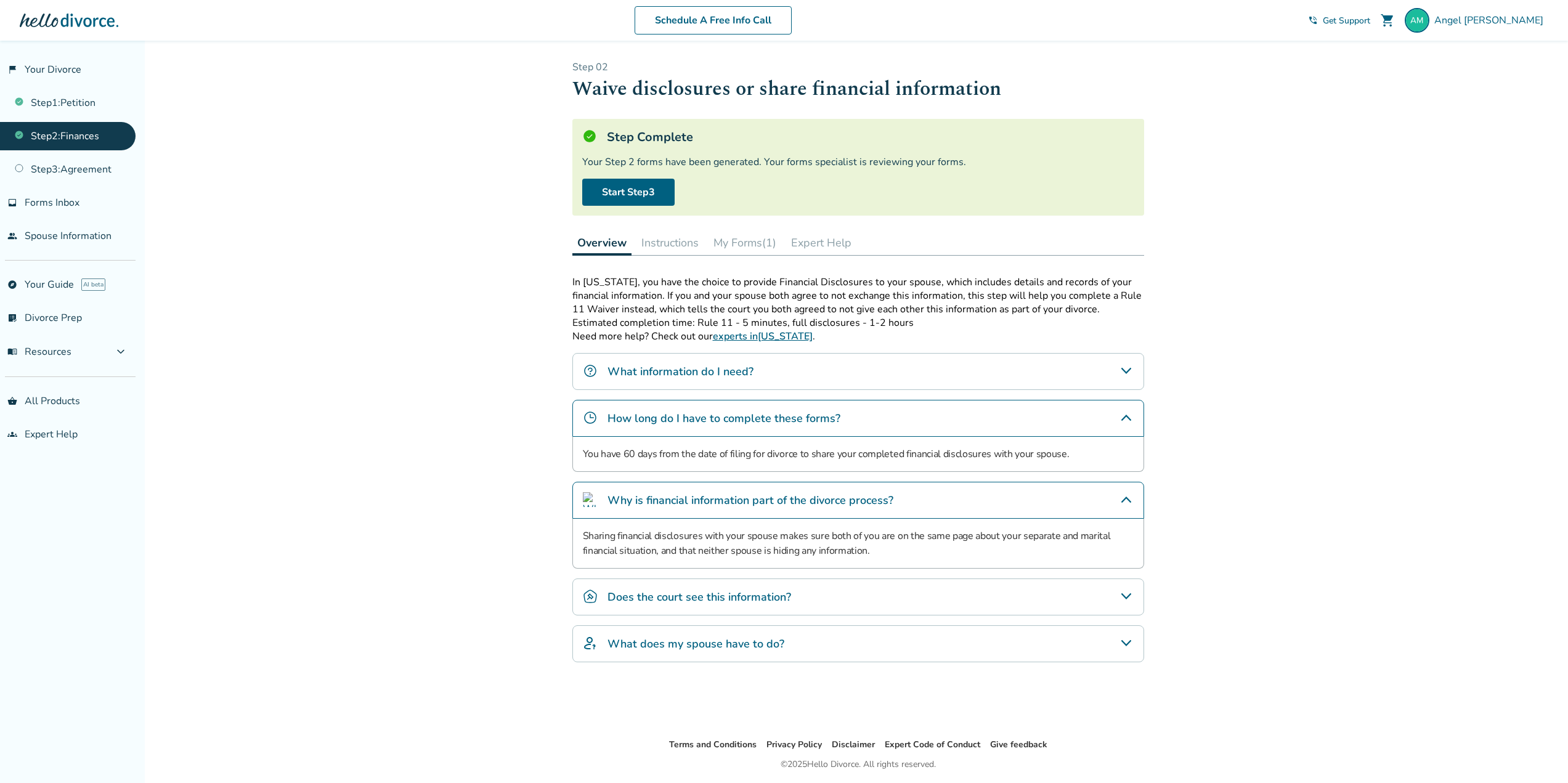
click at [694, 236] on button "Instructions" at bounding box center [670, 242] width 67 height 24
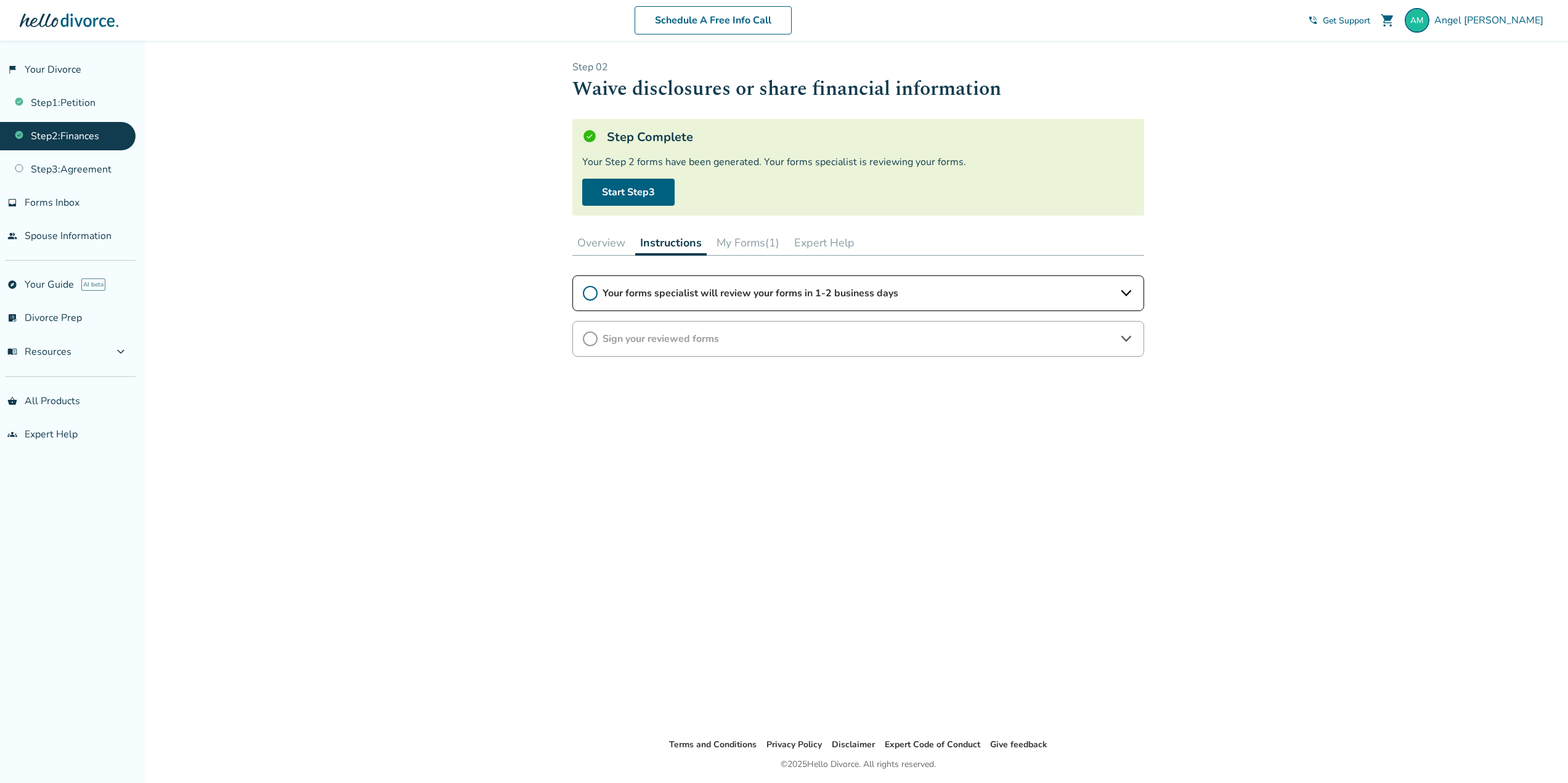
click at [755, 240] on button "My Forms (1)" at bounding box center [747, 242] width 73 height 24
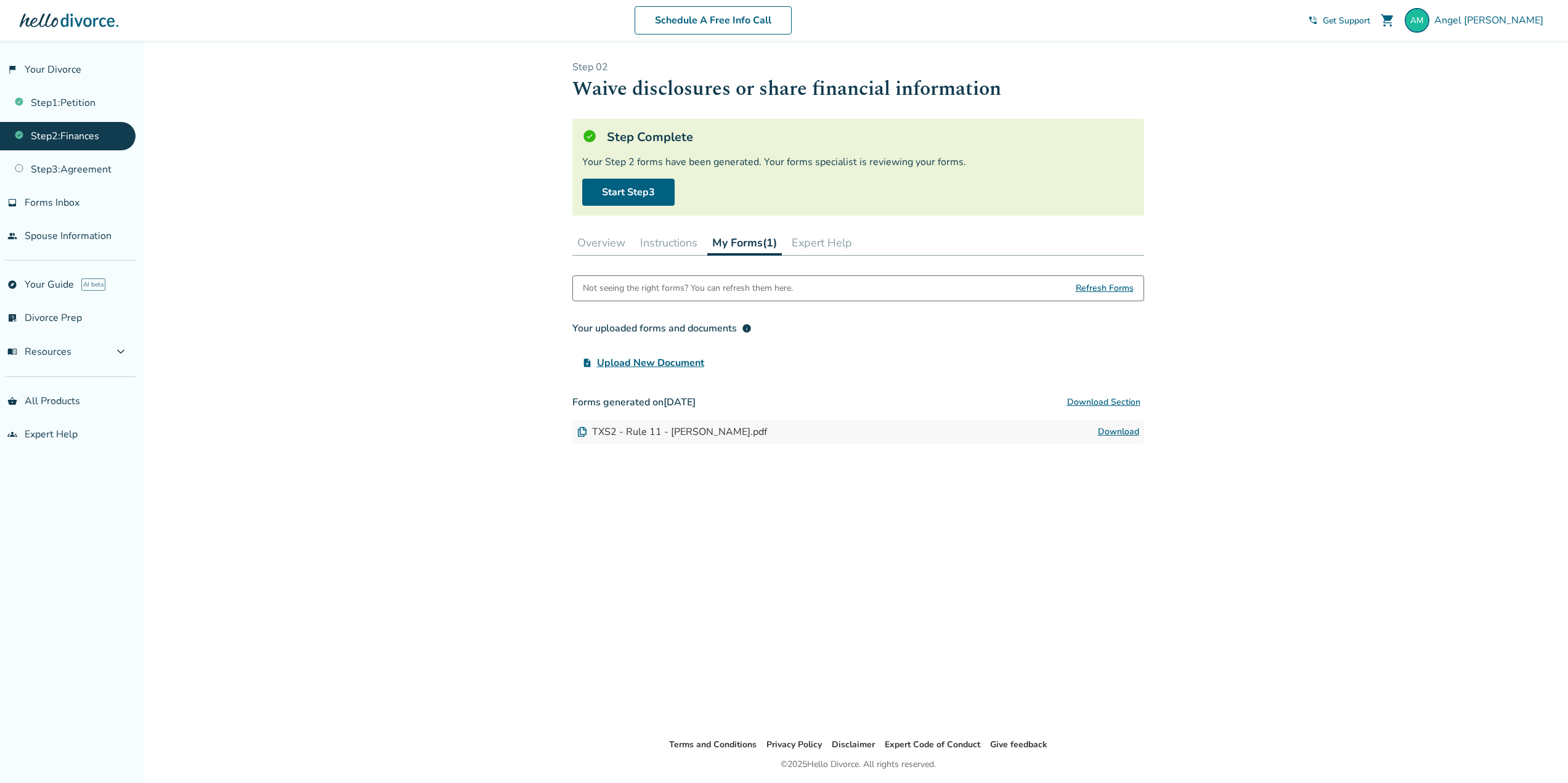
click at [688, 251] on button "Instructions" at bounding box center [669, 242] width 67 height 24
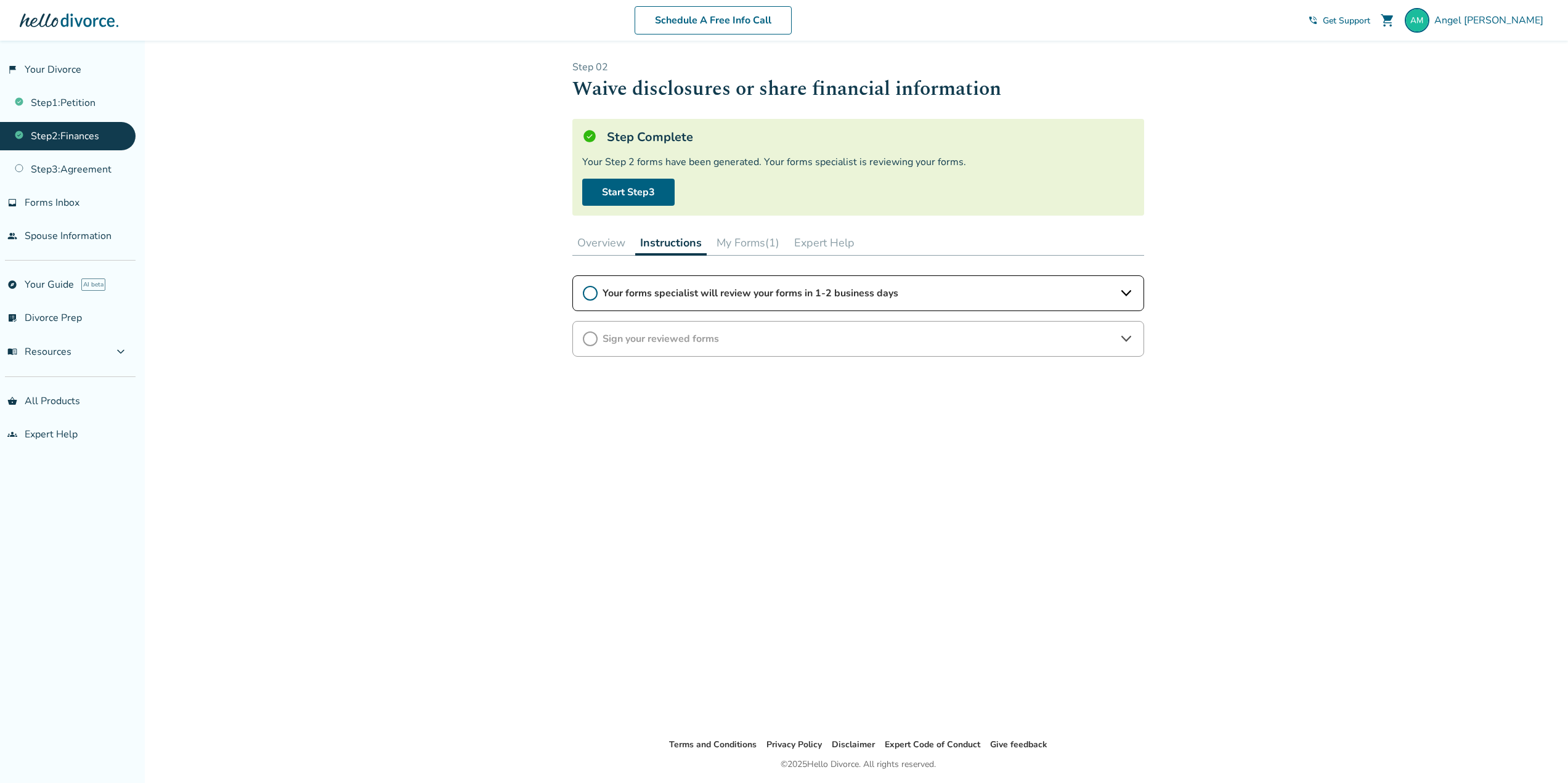
click at [619, 246] on button "Overview" at bounding box center [601, 242] width 58 height 24
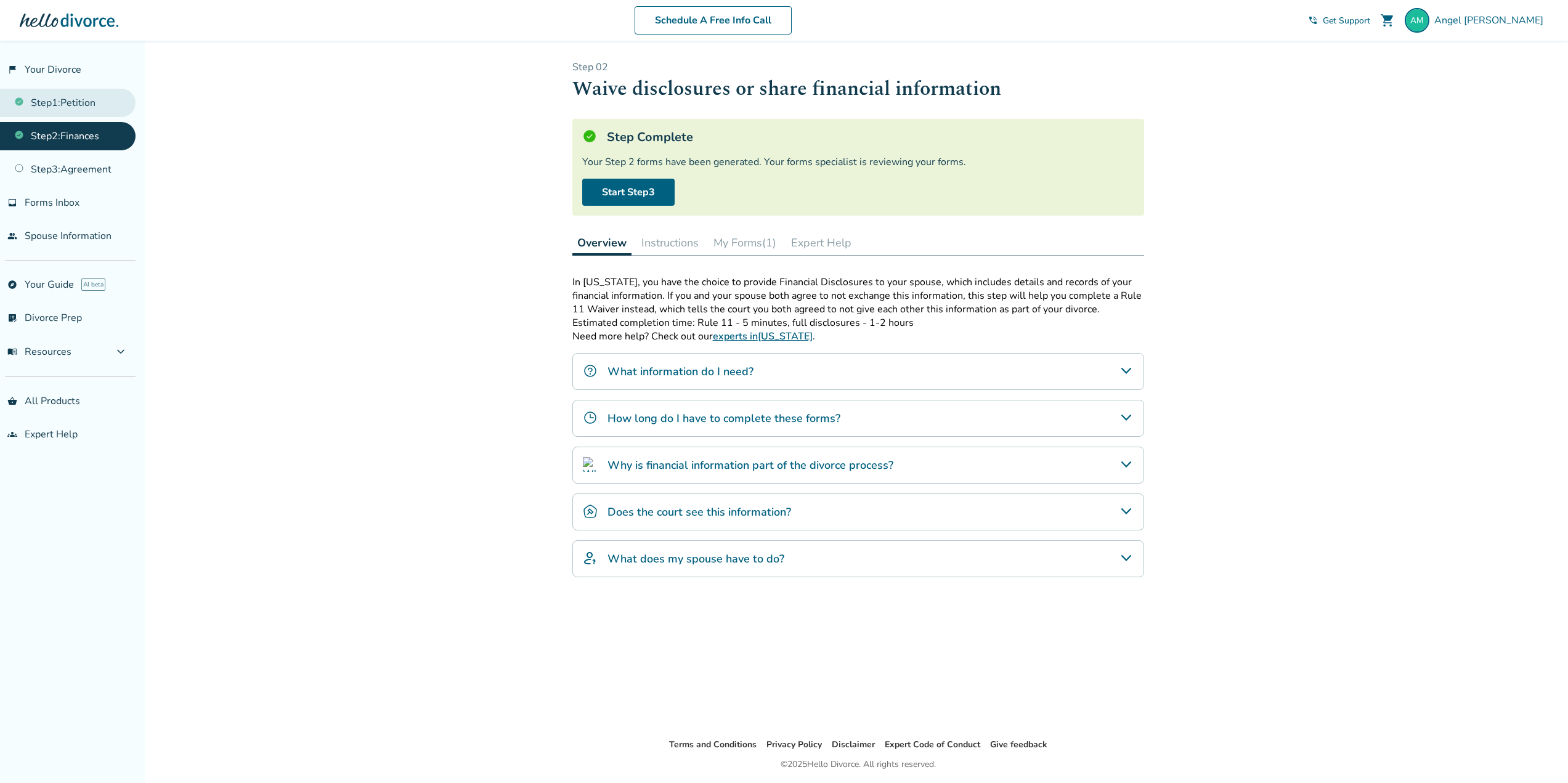
click at [67, 103] on link "Step 1 : Petition" at bounding box center [68, 103] width 136 height 28
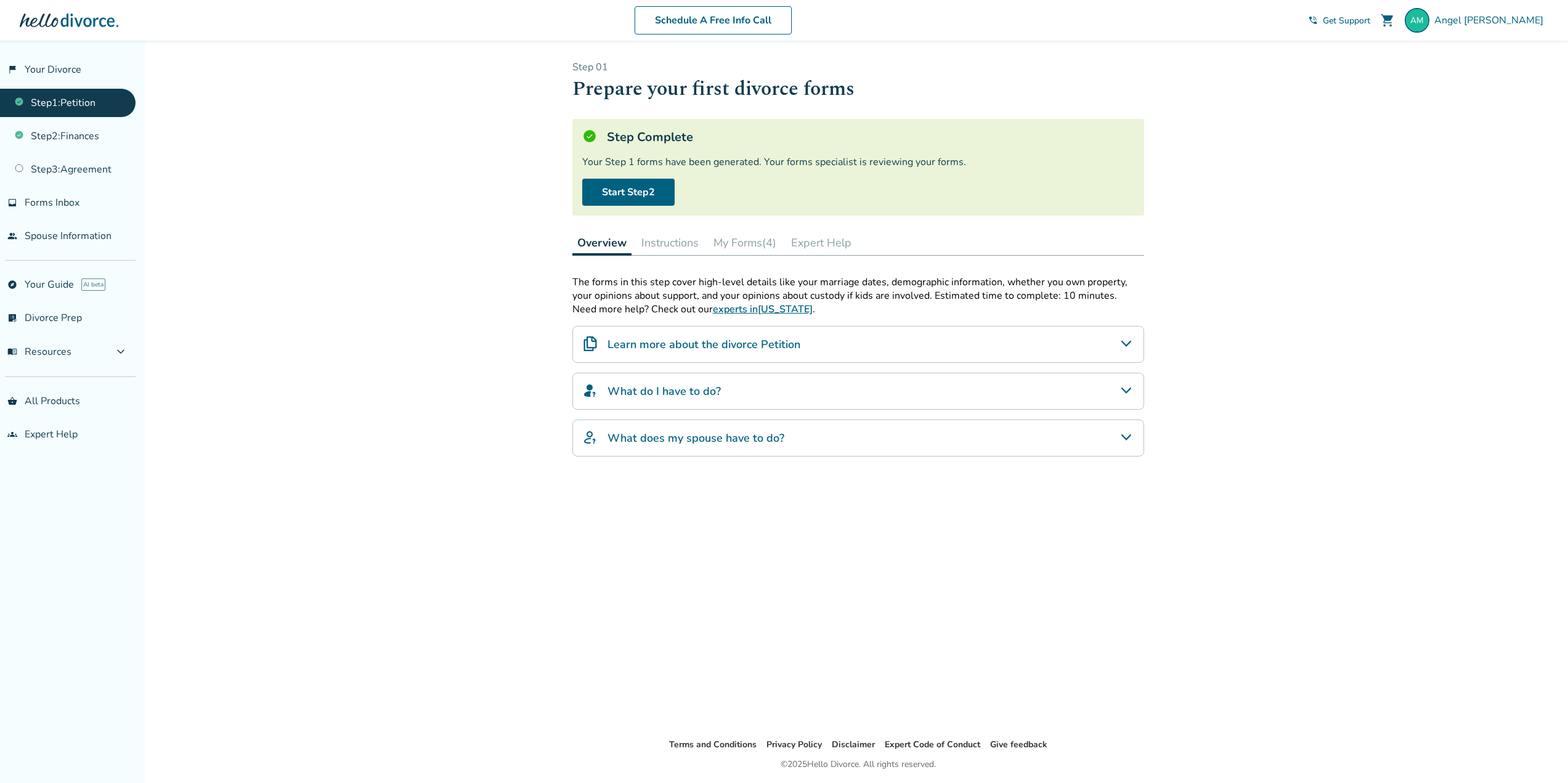
click at [665, 251] on button "Instructions" at bounding box center [670, 242] width 67 height 24
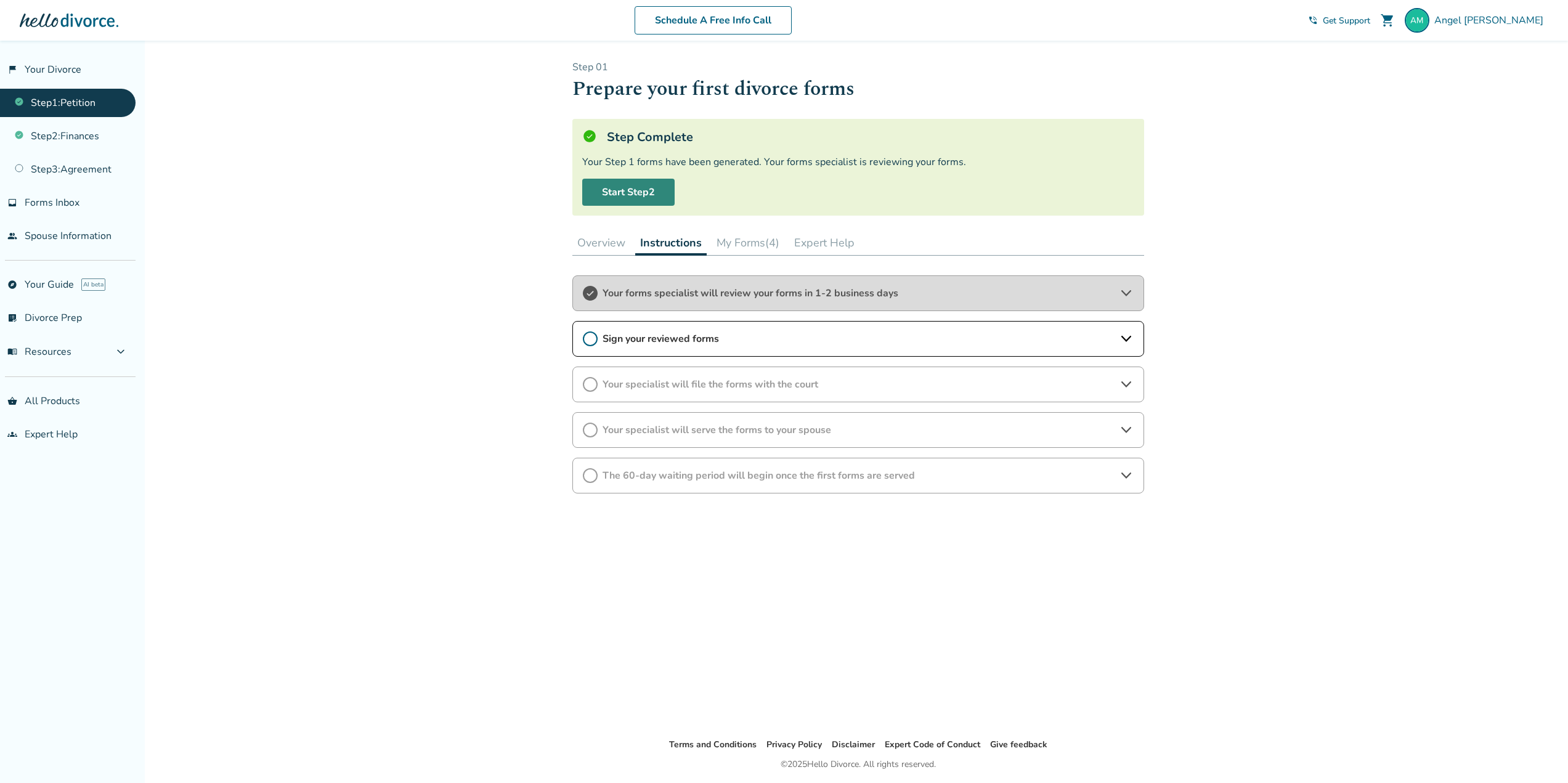
click at [640, 184] on link "Start Step 2" at bounding box center [629, 192] width 92 height 27
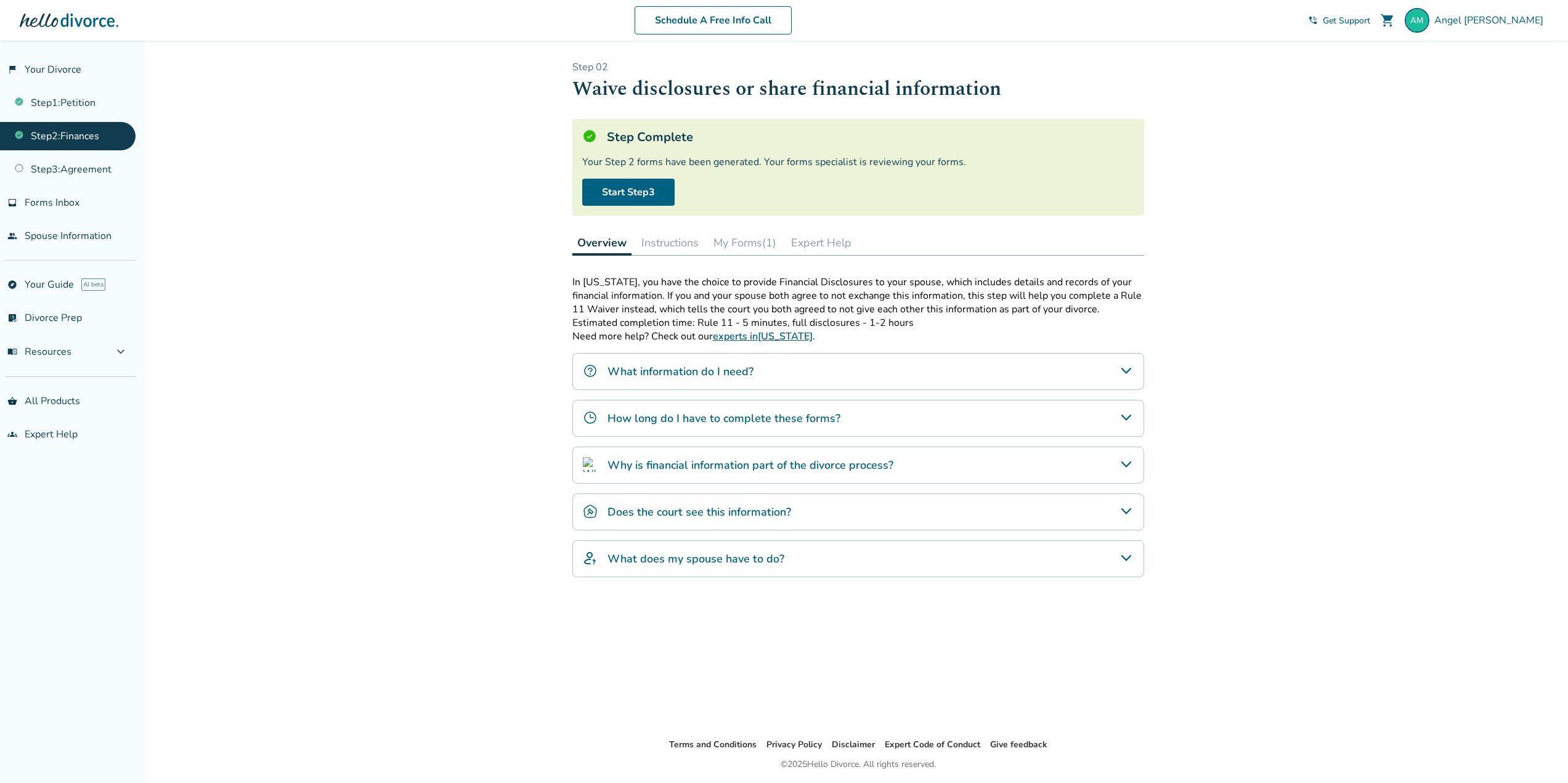
click at [675, 242] on button "Instructions" at bounding box center [670, 242] width 67 height 24
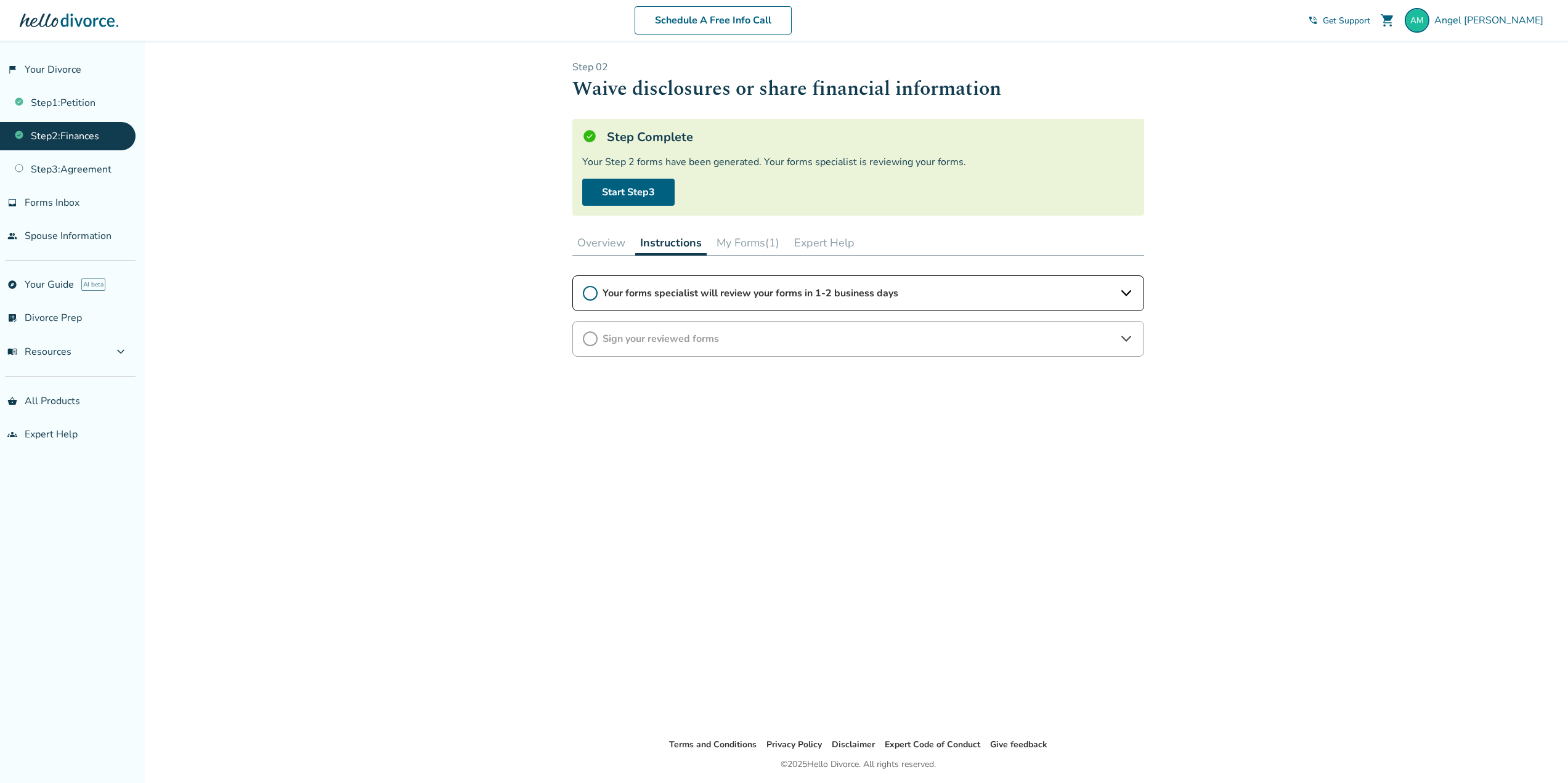
click at [627, 242] on button "Overview" at bounding box center [601, 242] width 58 height 24
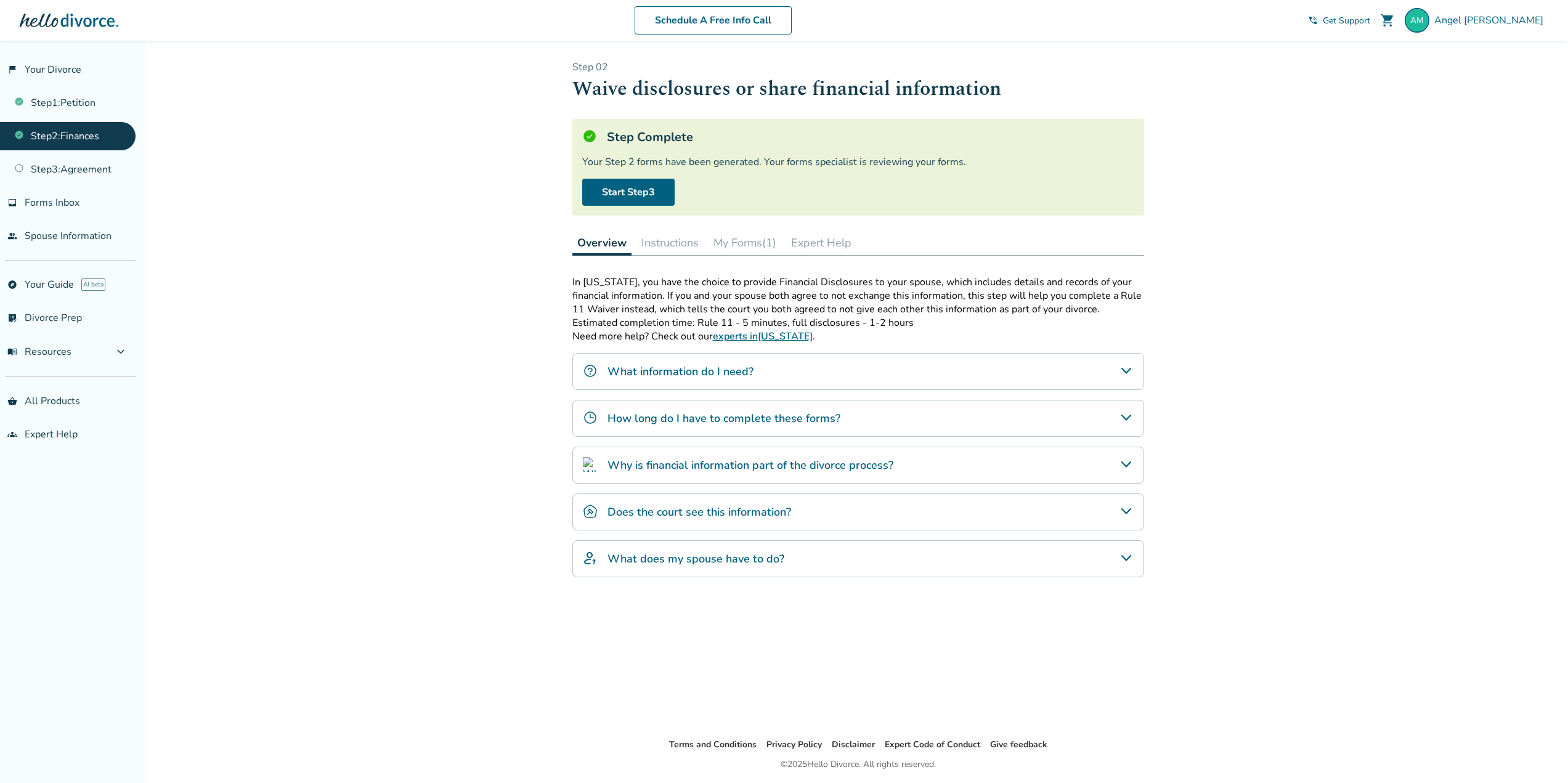
click at [684, 233] on button "Instructions" at bounding box center [670, 242] width 67 height 24
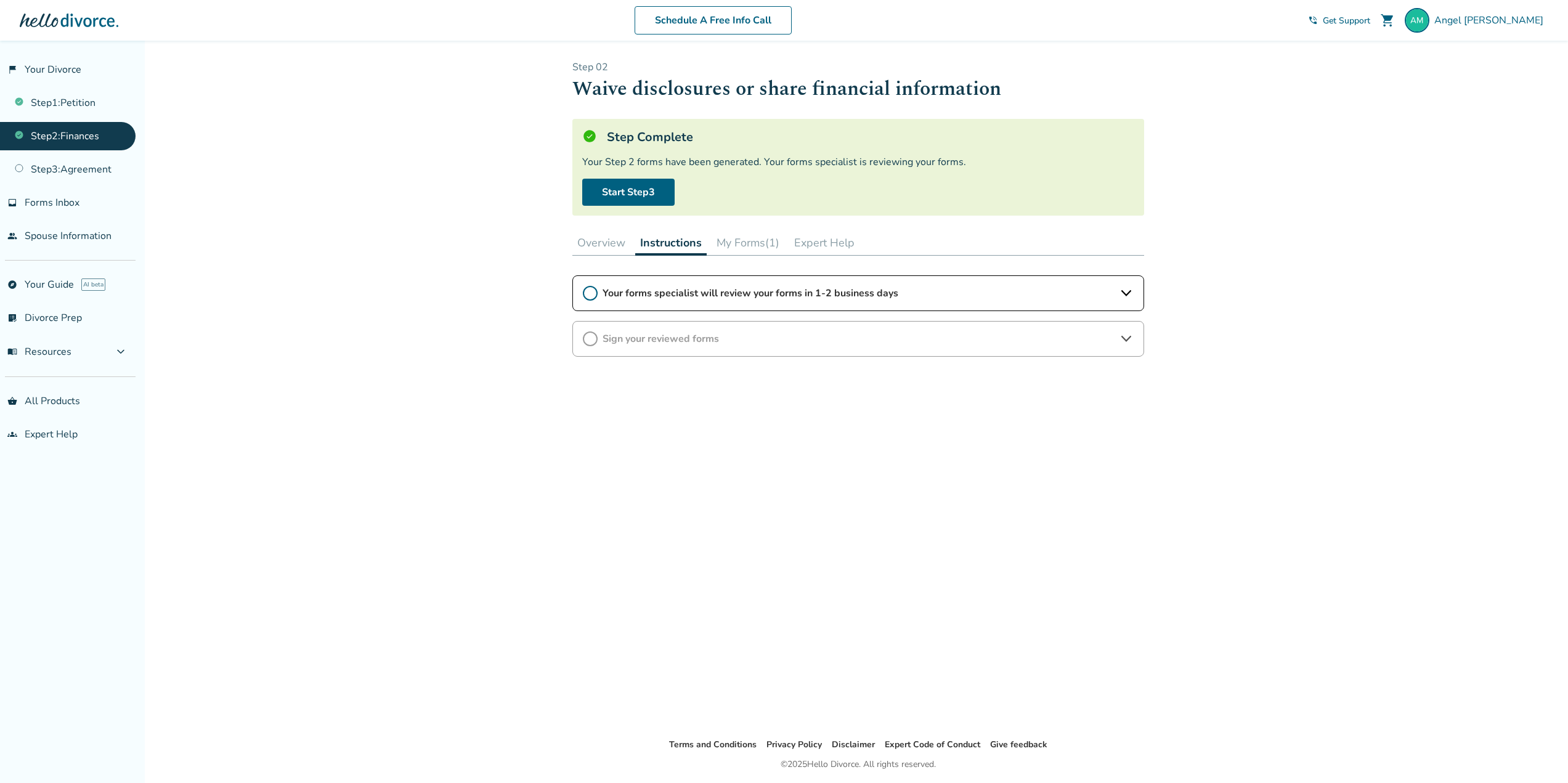
click at [734, 282] on div "Your forms specialist will review your forms in 1-2 business days" at bounding box center [858, 293] width 572 height 36
click at [741, 246] on button "My Forms (1)" at bounding box center [747, 242] width 73 height 24
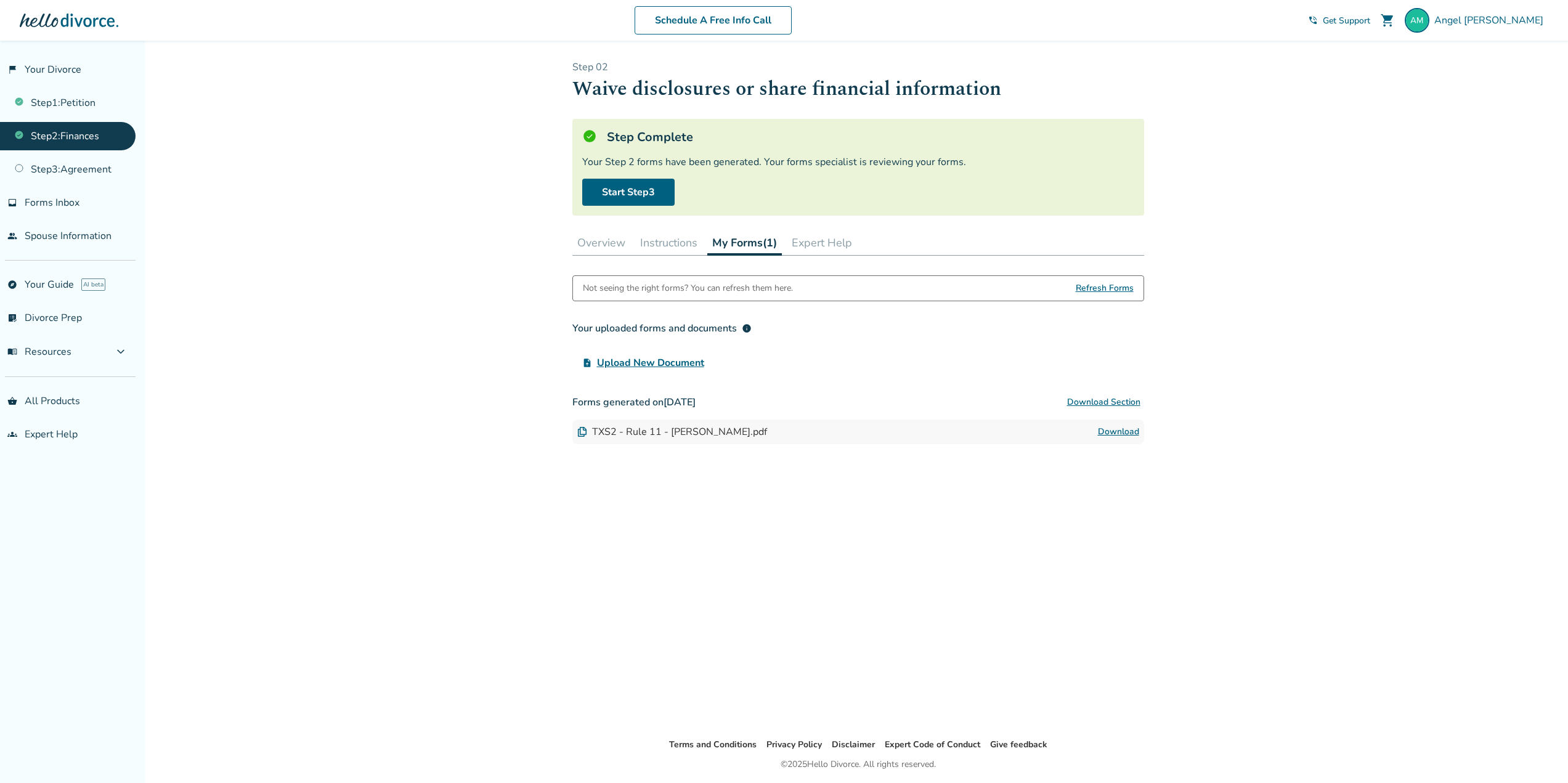
click at [793, 246] on button "Expert Help" at bounding box center [821, 242] width 70 height 24
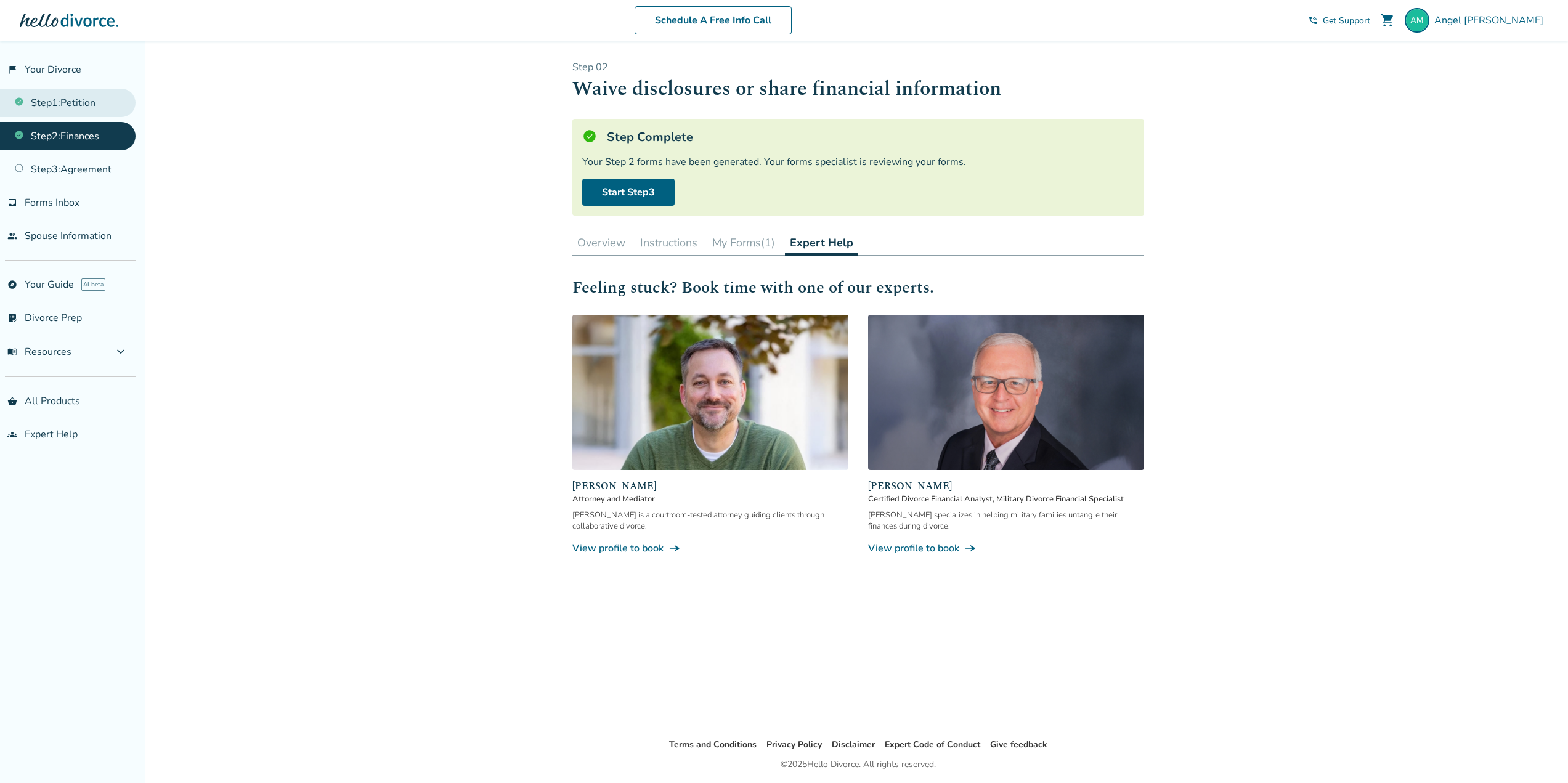
click at [79, 110] on link "Step 1 : Petition" at bounding box center [68, 103] width 136 height 28
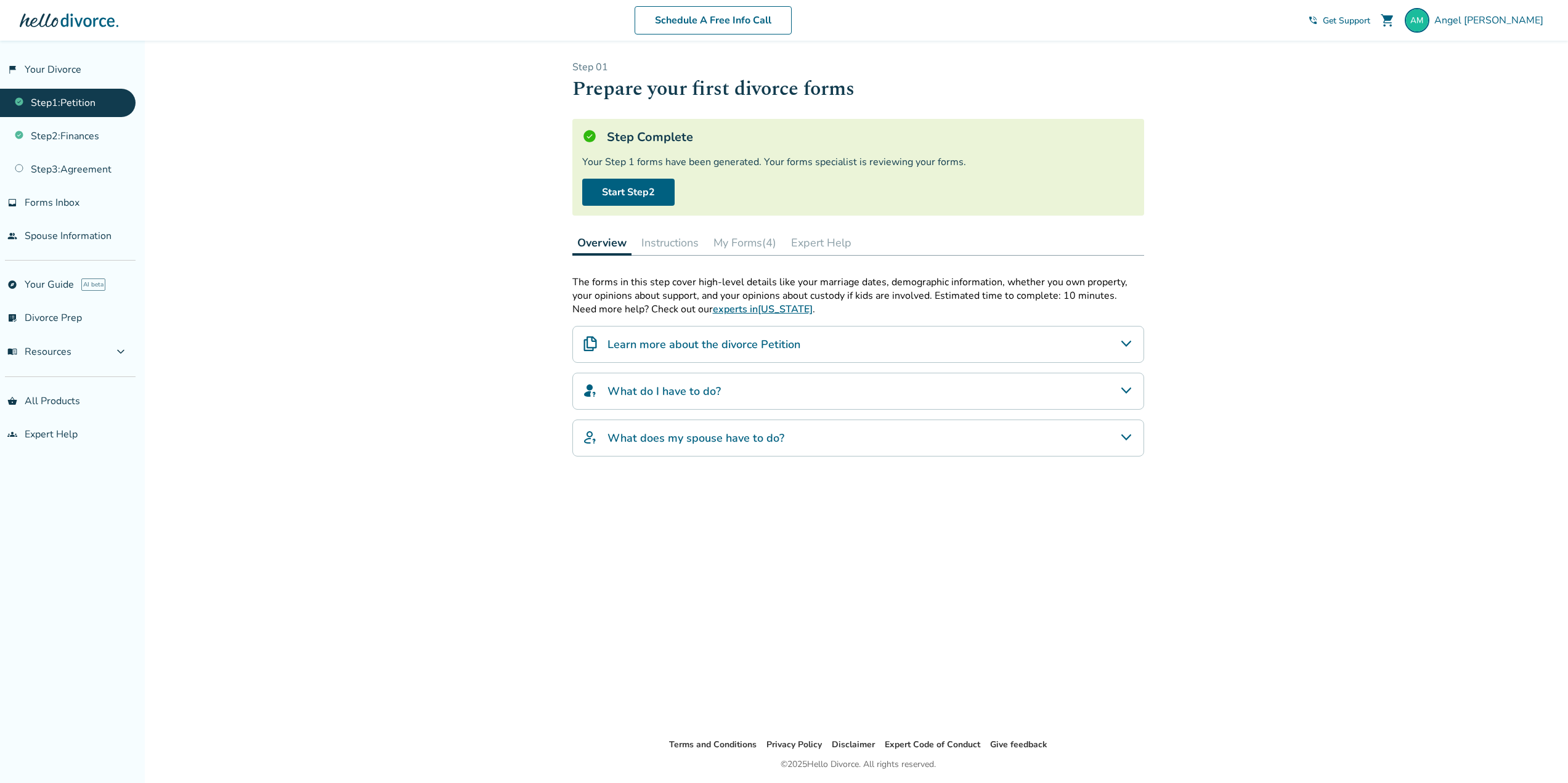
click at [654, 235] on button "Instructions" at bounding box center [670, 242] width 67 height 24
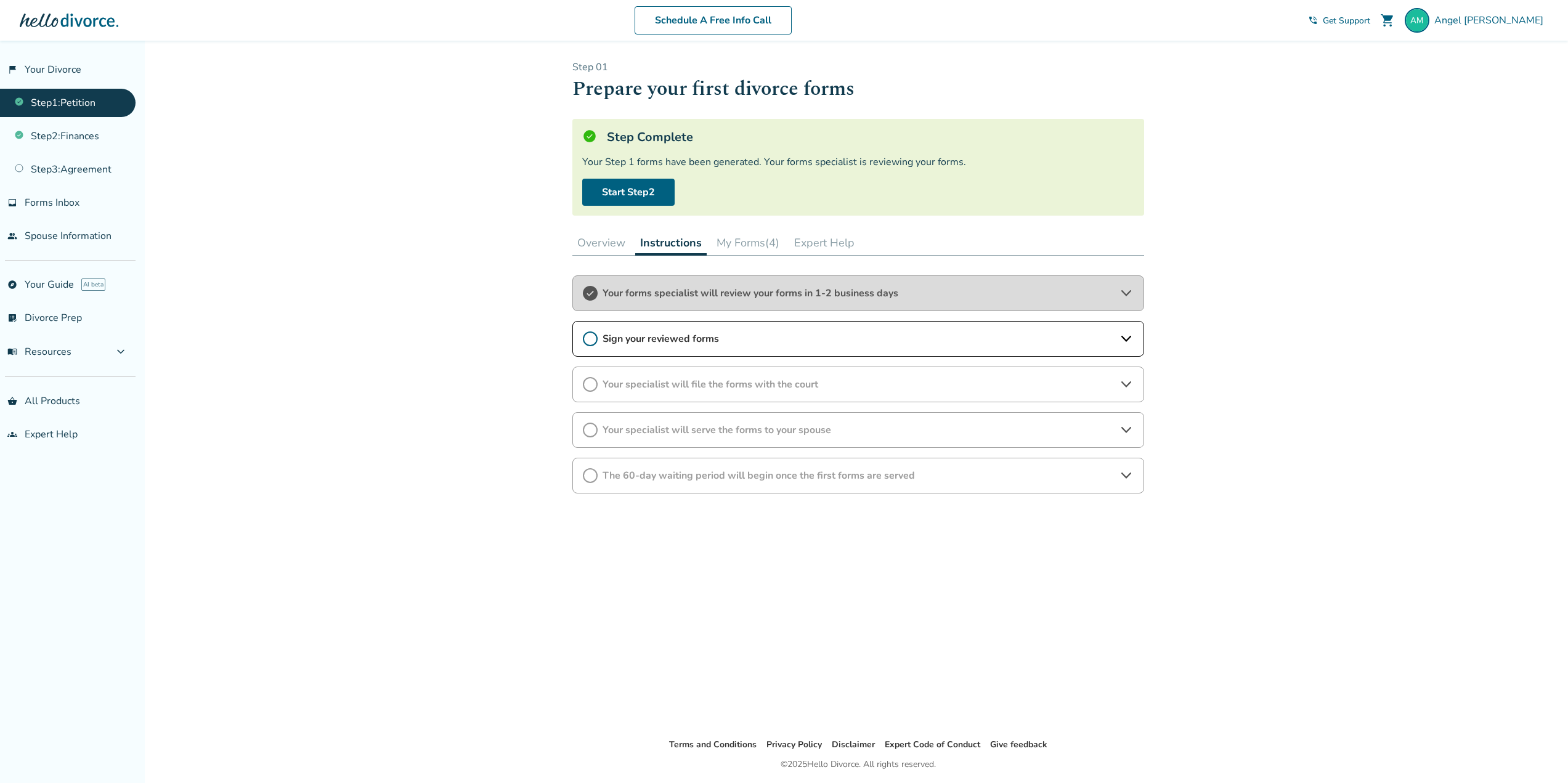
click at [668, 346] on div "Sign your reviewed forms" at bounding box center [858, 339] width 572 height 36
click at [1075, 457] on div "Your forms specialist will review your forms in 1-2 business days Sign your rev…" at bounding box center [858, 384] width 572 height 218
click at [1072, 481] on span "The 60-day waiting period will begin once the first forms are served" at bounding box center [858, 476] width 511 height 14
